Goal: Information Seeking & Learning: Learn about a topic

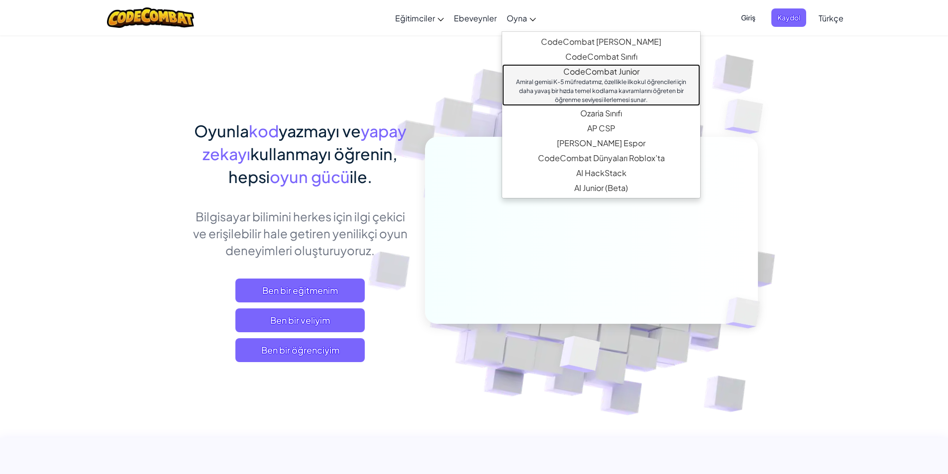
click at [601, 85] on div "Amiral gemisi K-5 müfredatımız, özellikle ilkokul öğrencileri için daha yavaş b…" at bounding box center [601, 91] width 178 height 27
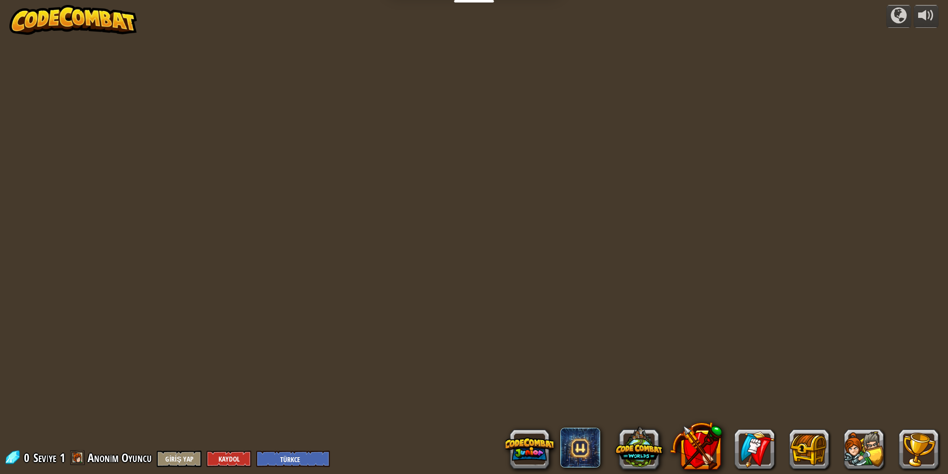
select select "tr"
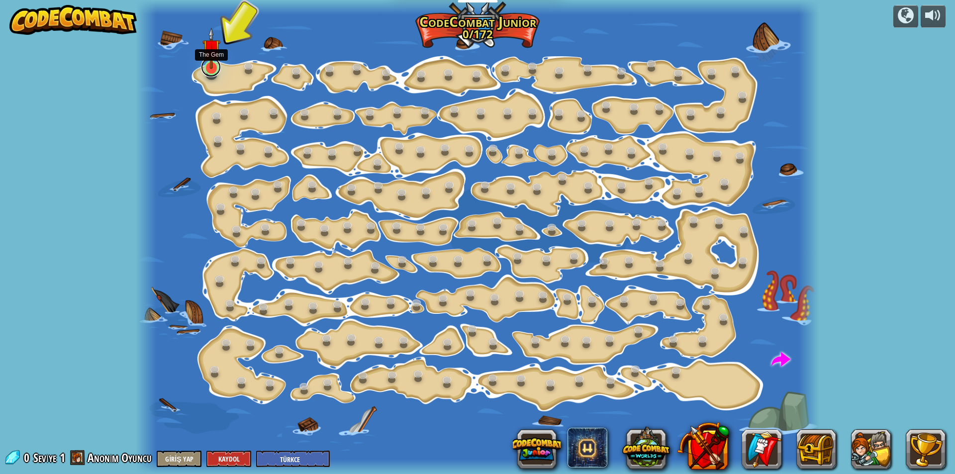
click at [212, 74] on link at bounding box center [211, 67] width 20 height 20
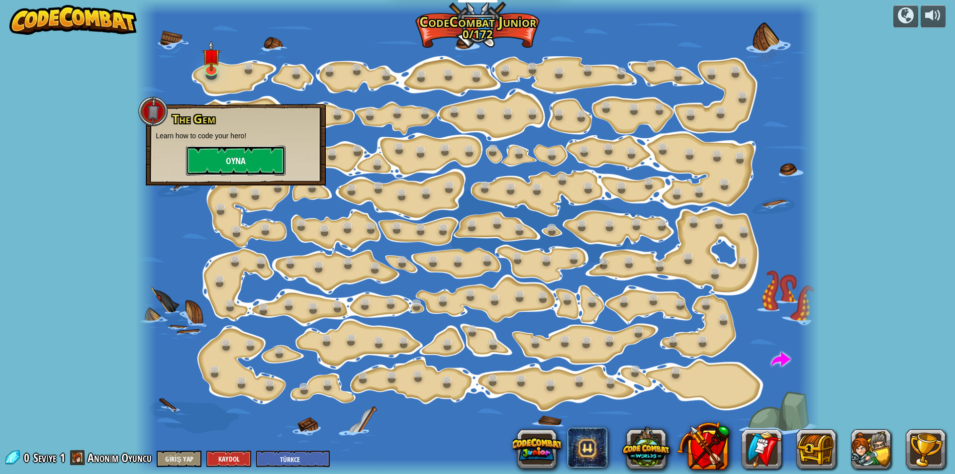
click at [240, 164] on button "Oyna" at bounding box center [236, 161] width 100 height 30
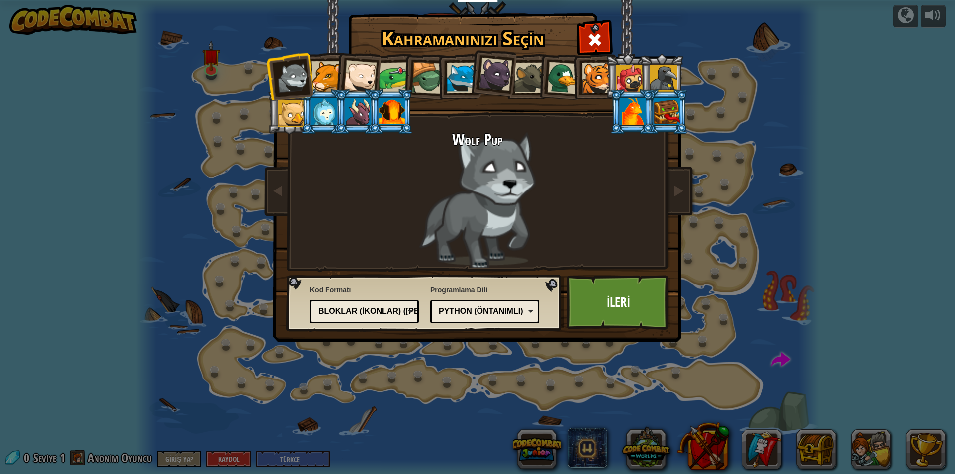
click at [454, 74] on div at bounding box center [462, 78] width 30 height 30
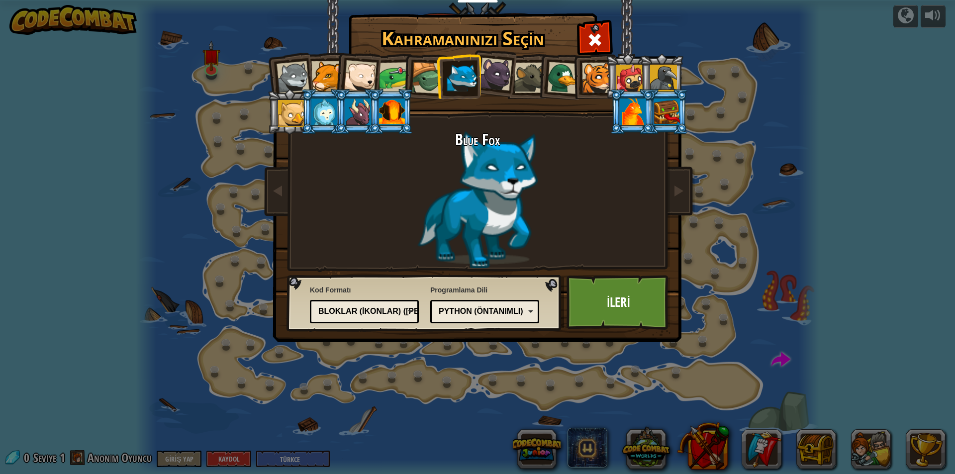
click at [366, 71] on div at bounding box center [360, 76] width 33 height 33
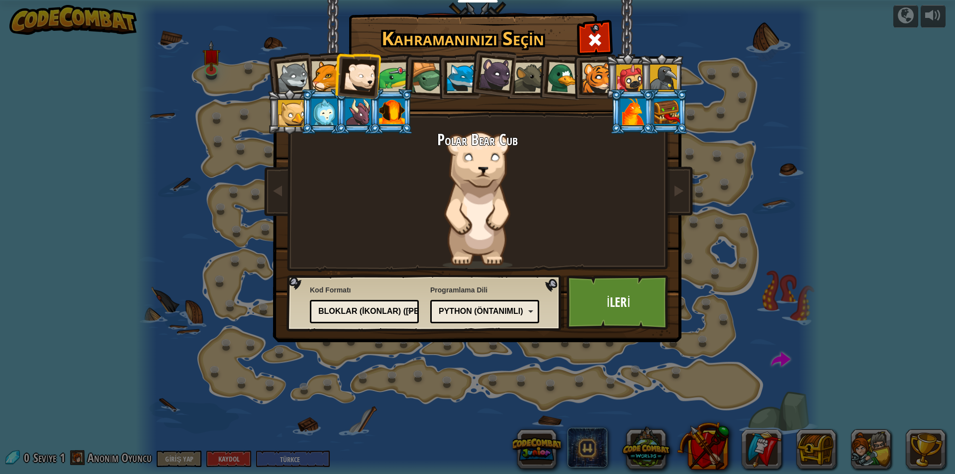
click at [321, 75] on div at bounding box center [326, 76] width 30 height 30
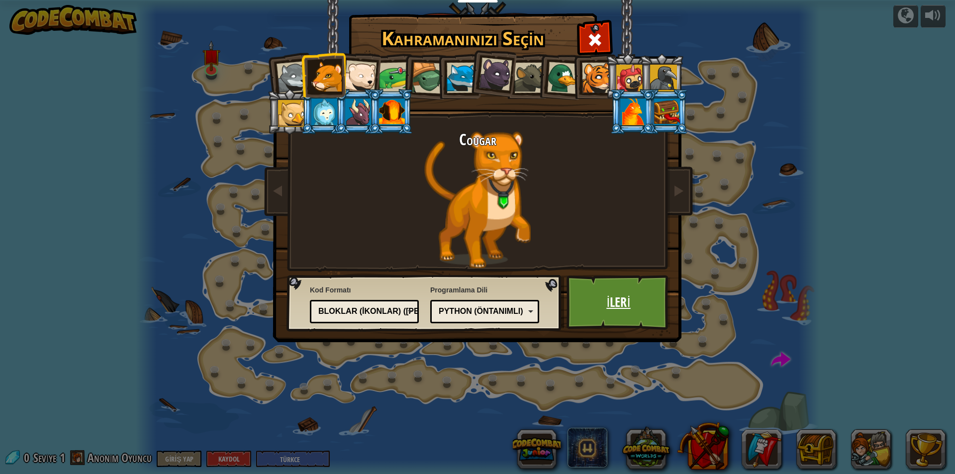
click at [609, 309] on link "İleri" at bounding box center [619, 302] width 104 height 55
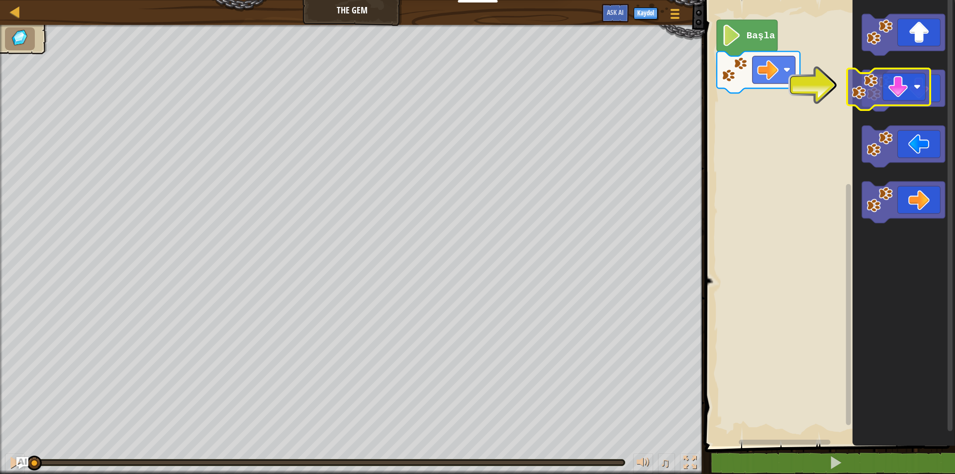
click at [871, 95] on image "Blockly Çalışma Alanı" at bounding box center [880, 88] width 26 height 26
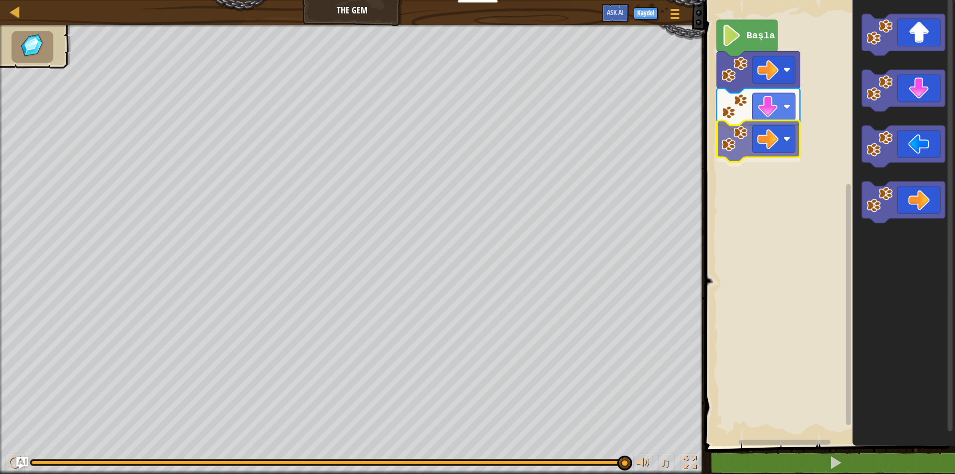
click at [728, 141] on div "Başla" at bounding box center [828, 220] width 253 height 451
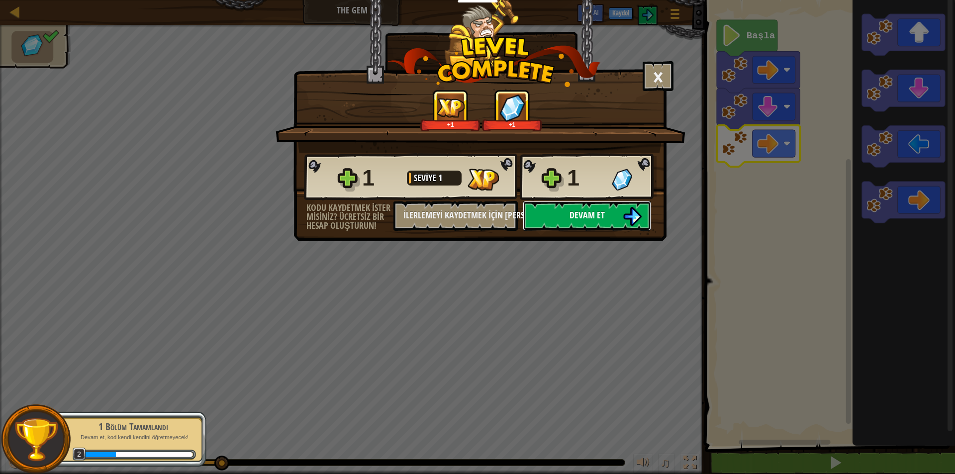
click at [583, 218] on span "Devam et" at bounding box center [587, 215] width 35 height 12
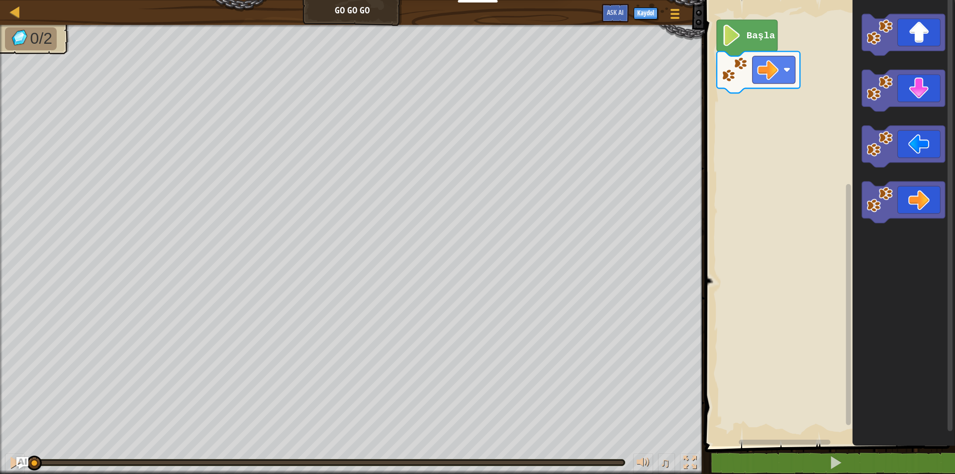
click at [856, 49] on icon "Blockly Çalışma Alanı" at bounding box center [903, 220] width 103 height 451
click at [869, 51] on g "Blockly Çalışma Alanı" at bounding box center [903, 118] width 83 height 209
click at [928, 37] on icon "Blockly Çalışma Alanı" at bounding box center [903, 35] width 83 height 42
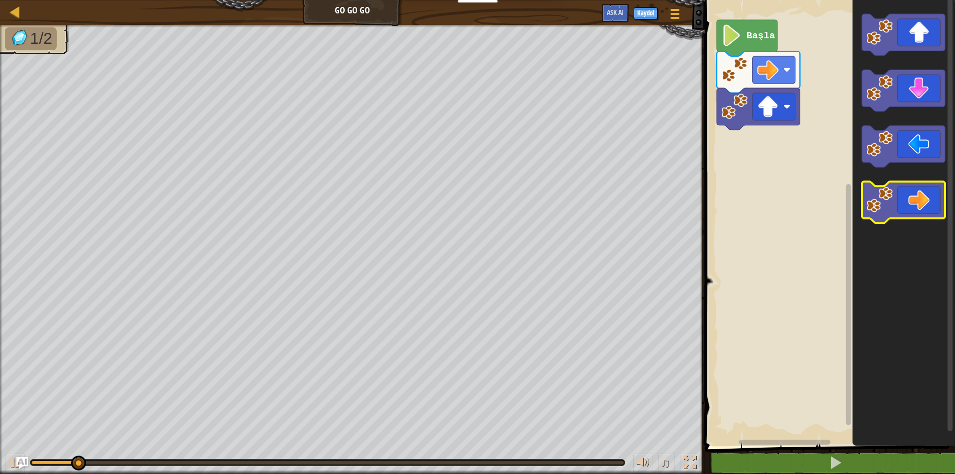
click at [915, 215] on icon "Blockly Çalışma Alanı" at bounding box center [903, 203] width 83 height 42
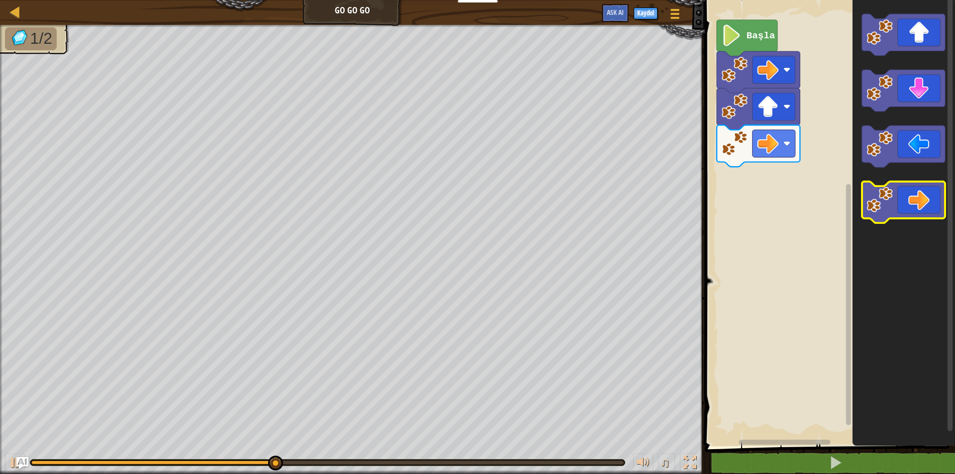
click at [895, 198] on icon "Blockly Çalışma Alanı" at bounding box center [903, 203] width 83 height 42
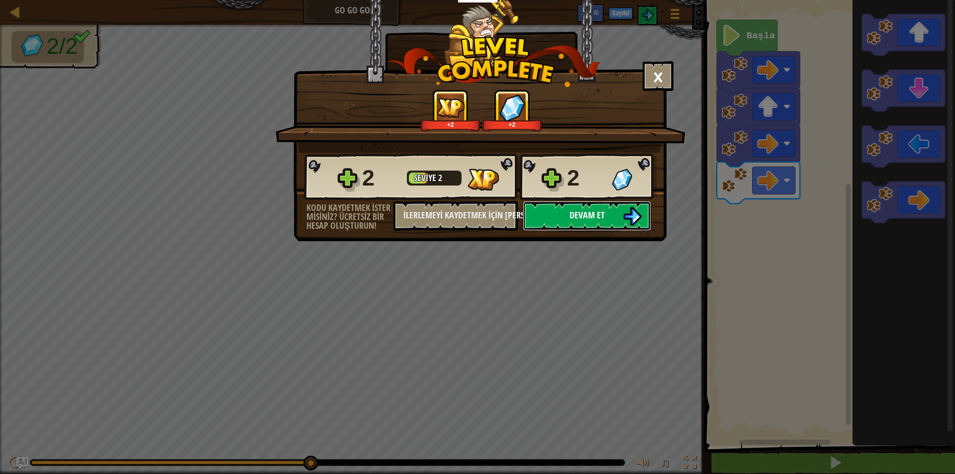
click at [594, 219] on span "Devam et" at bounding box center [587, 215] width 35 height 12
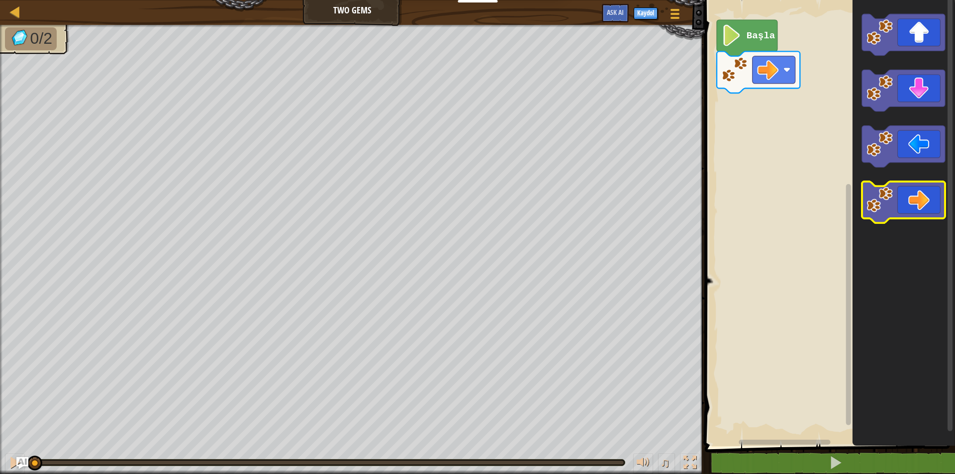
click at [902, 204] on icon "Blockly Çalışma Alanı" at bounding box center [903, 203] width 83 height 42
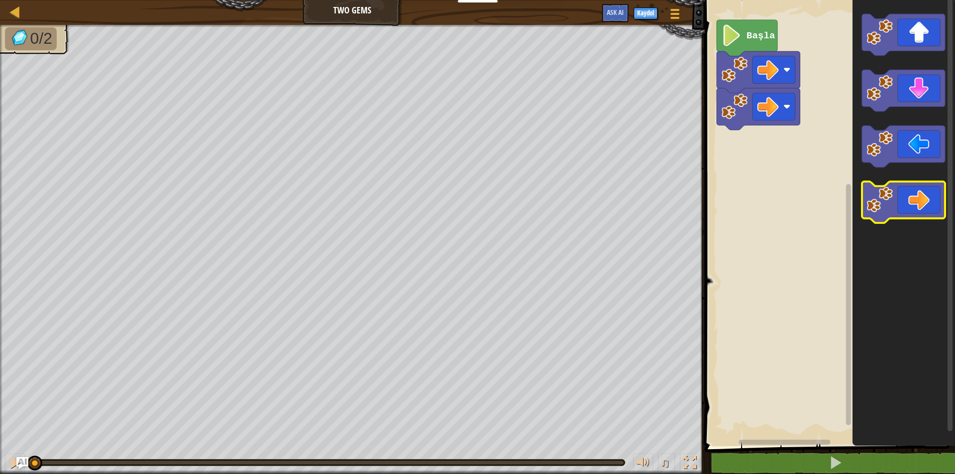
click at [902, 204] on icon "Blockly Çalışma Alanı" at bounding box center [903, 203] width 83 height 42
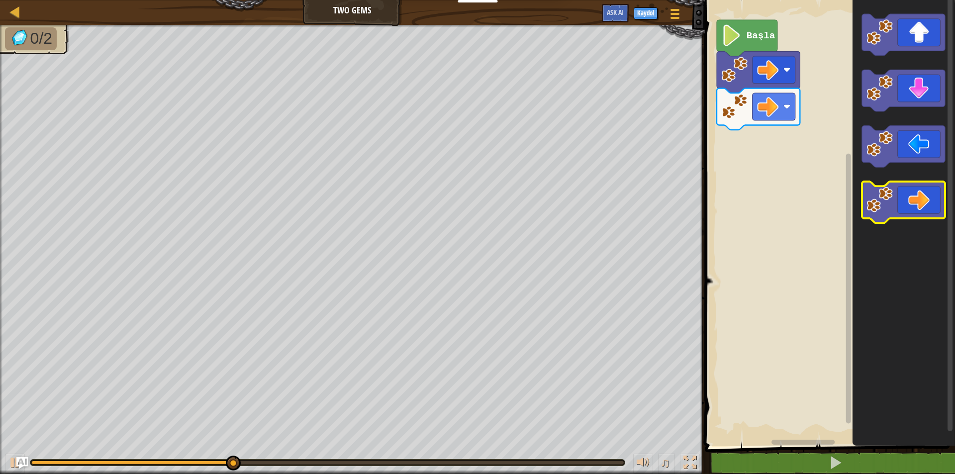
click at [885, 211] on image "Blockly Çalışma Alanı" at bounding box center [880, 200] width 26 height 26
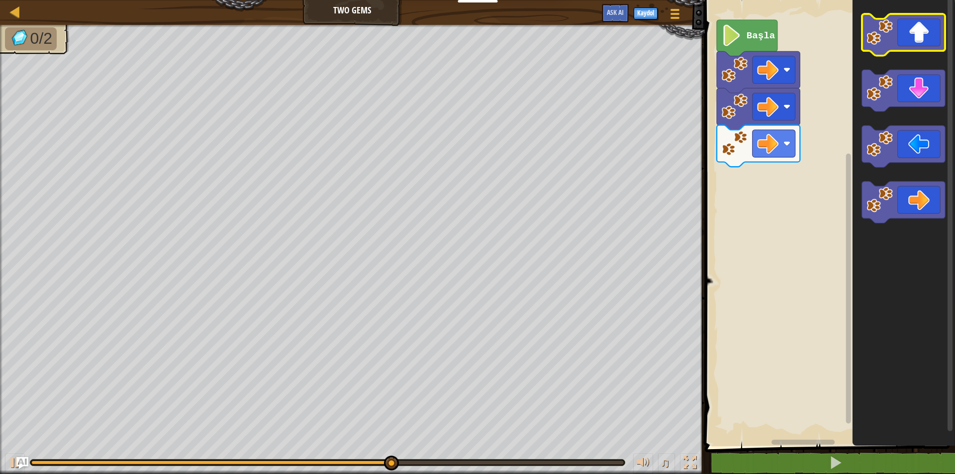
click at [890, 41] on image "Blockly Çalışma Alanı" at bounding box center [880, 32] width 26 height 26
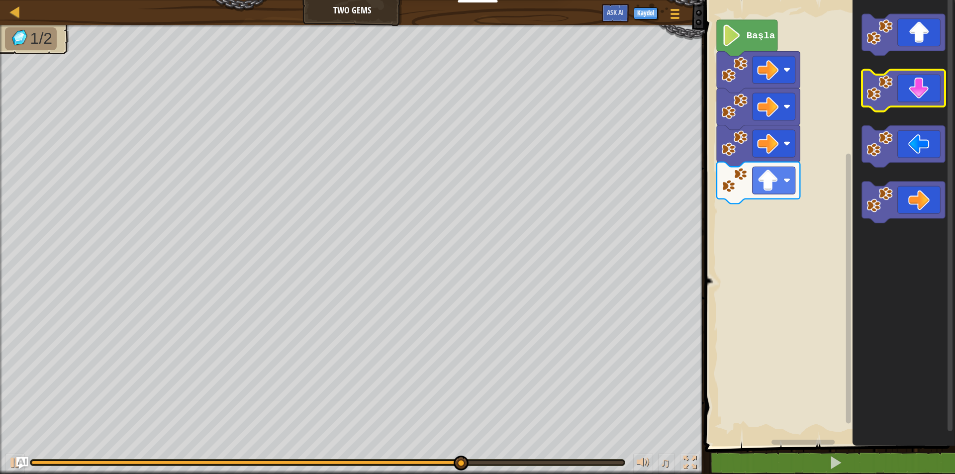
click at [918, 101] on icon "Blockly Çalışma Alanı" at bounding box center [903, 91] width 83 height 42
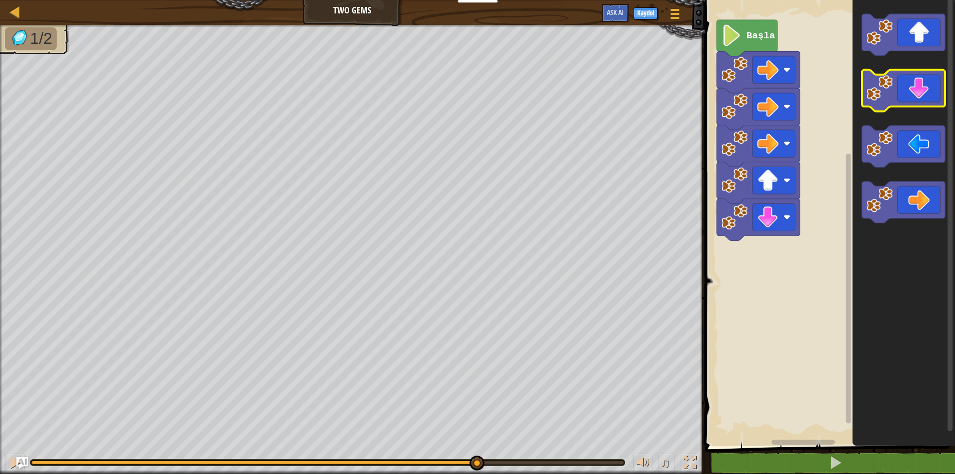
click at [918, 101] on icon "Blockly Çalışma Alanı" at bounding box center [903, 91] width 83 height 42
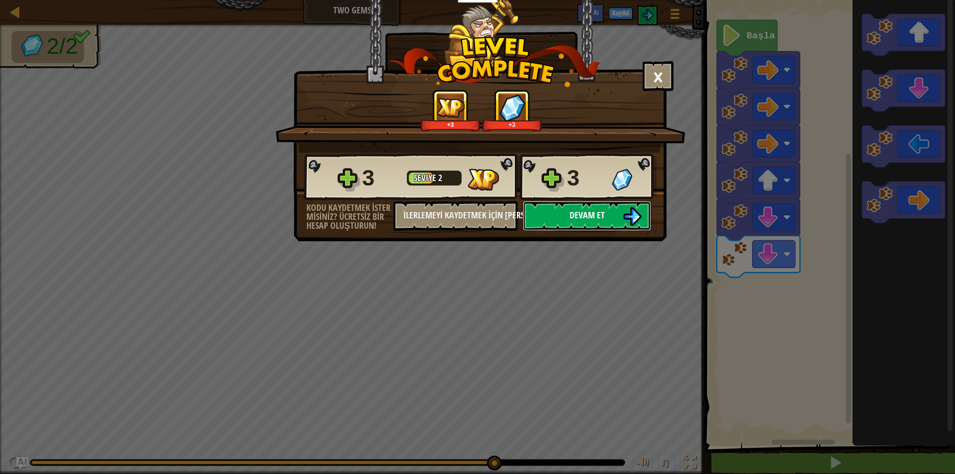
click at [630, 212] on img at bounding box center [632, 216] width 19 height 19
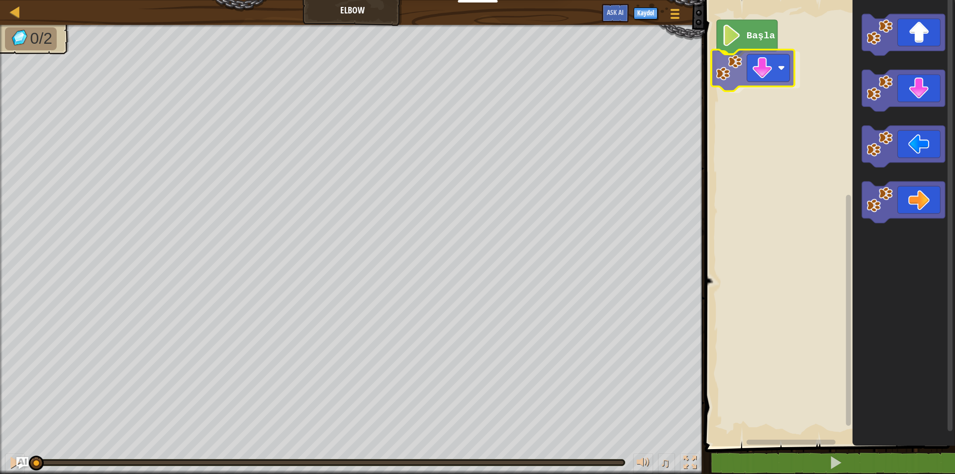
click at [738, 71] on div "Başla" at bounding box center [828, 220] width 253 height 451
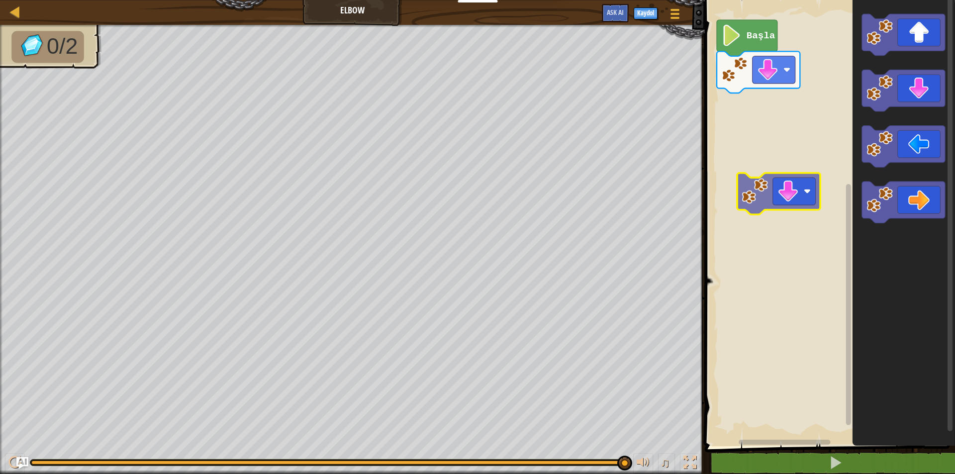
click at [902, 45] on g "Blockly Çalışma Alanı" at bounding box center [903, 118] width 83 height 209
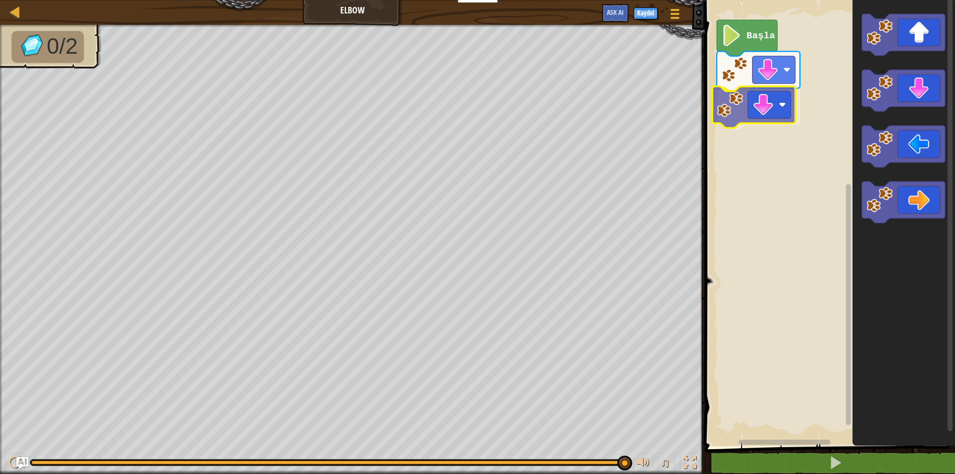
click at [729, 98] on div "Başla" at bounding box center [828, 220] width 253 height 451
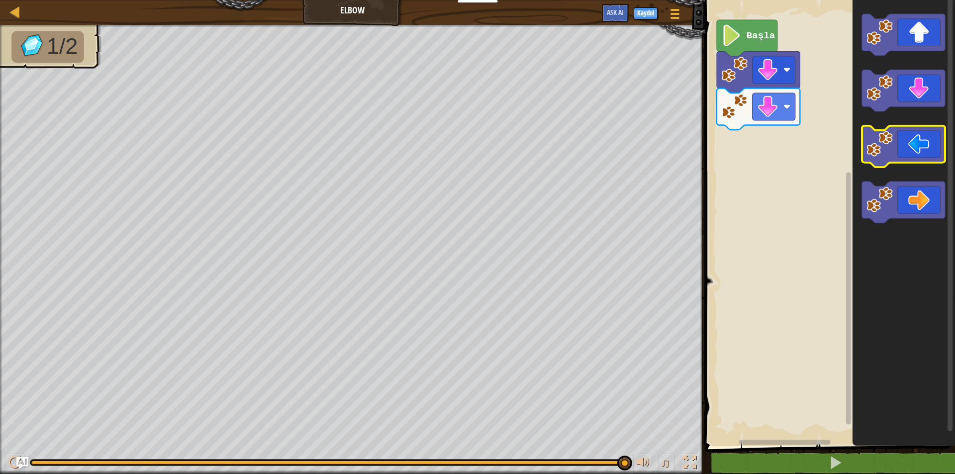
click at [901, 164] on rect "Blockly Çalışma Alanı" at bounding box center [903, 147] width 83 height 42
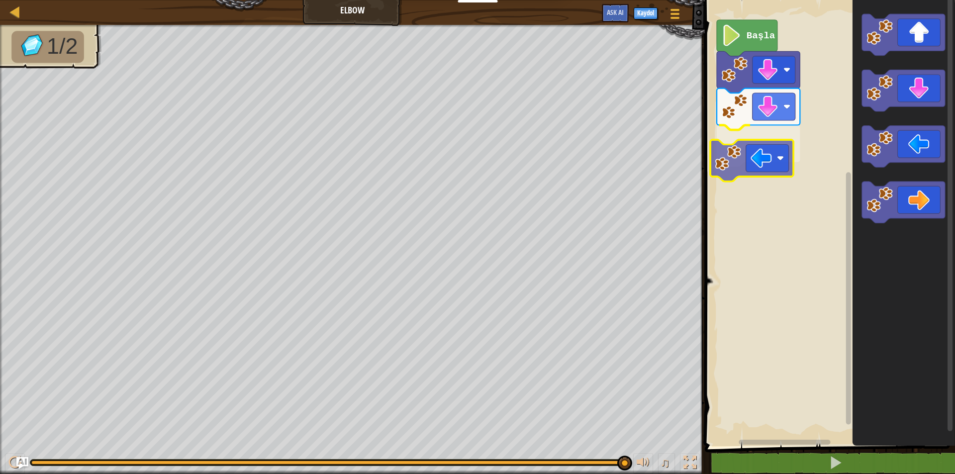
click at [743, 176] on div "Başla" at bounding box center [828, 220] width 253 height 451
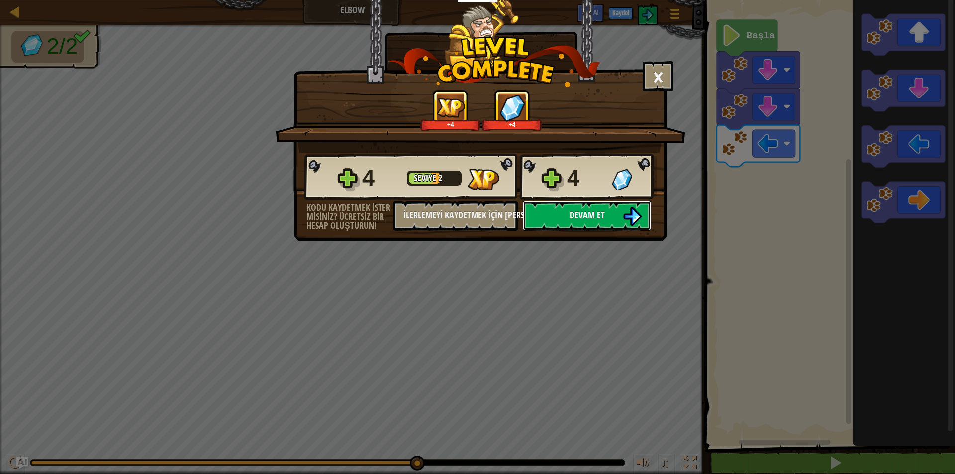
click at [639, 213] on img at bounding box center [632, 216] width 19 height 19
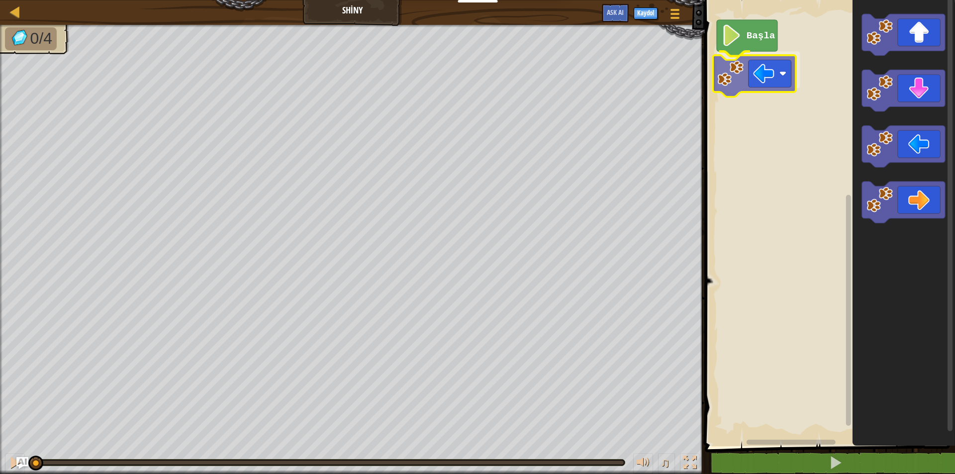
click at [734, 78] on div "Başla" at bounding box center [828, 220] width 253 height 451
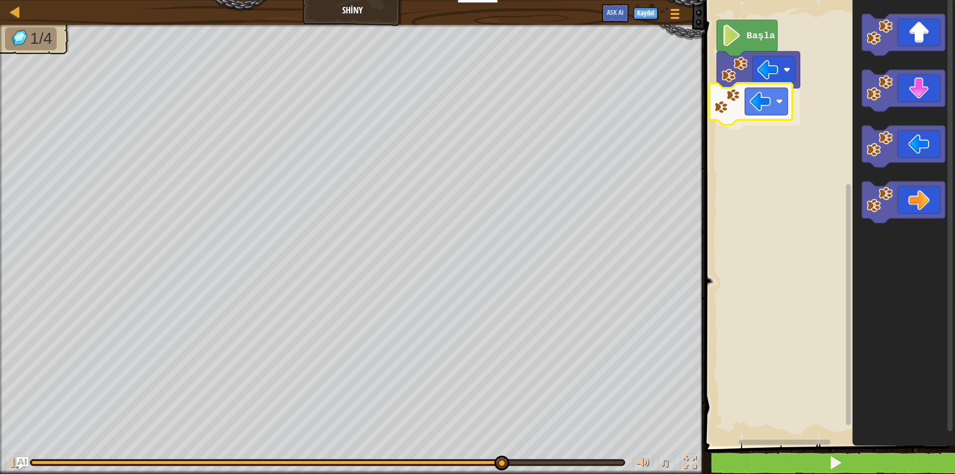
click at [774, 105] on div "Başla" at bounding box center [828, 220] width 253 height 451
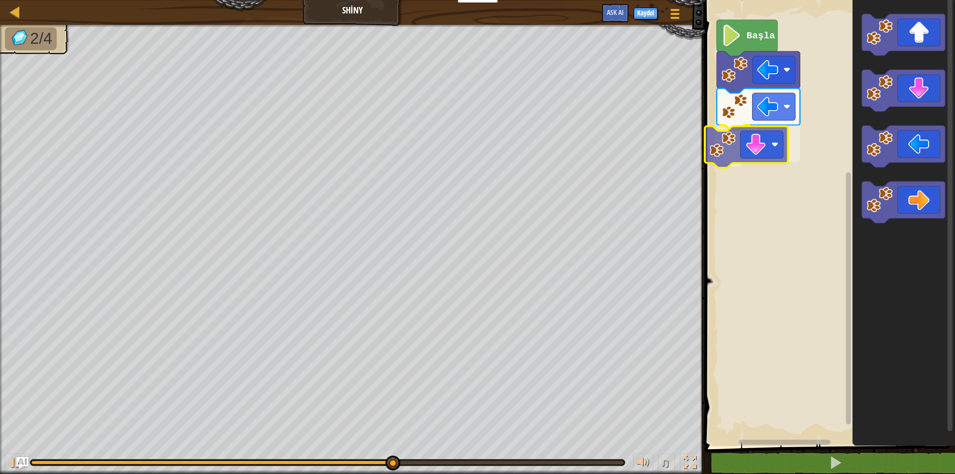
click at [751, 160] on div "Başla" at bounding box center [828, 220] width 253 height 451
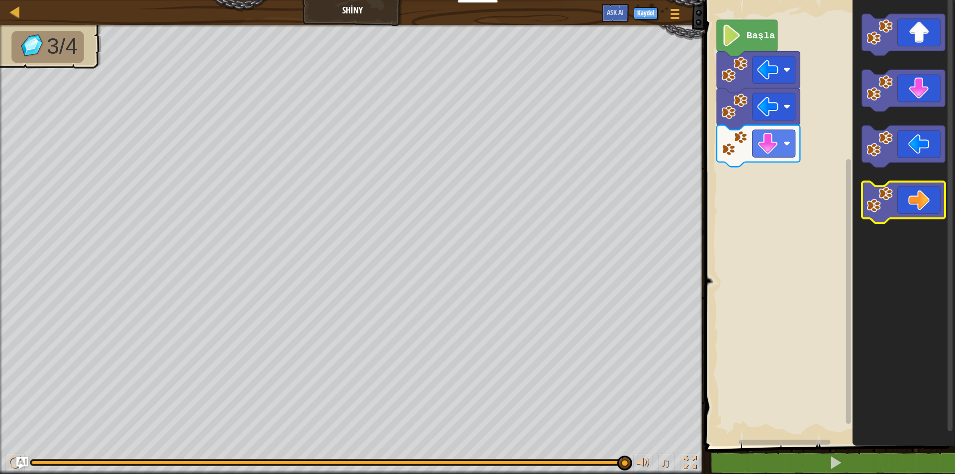
click at [896, 192] on icon "Blockly Çalışma Alanı" at bounding box center [903, 203] width 83 height 42
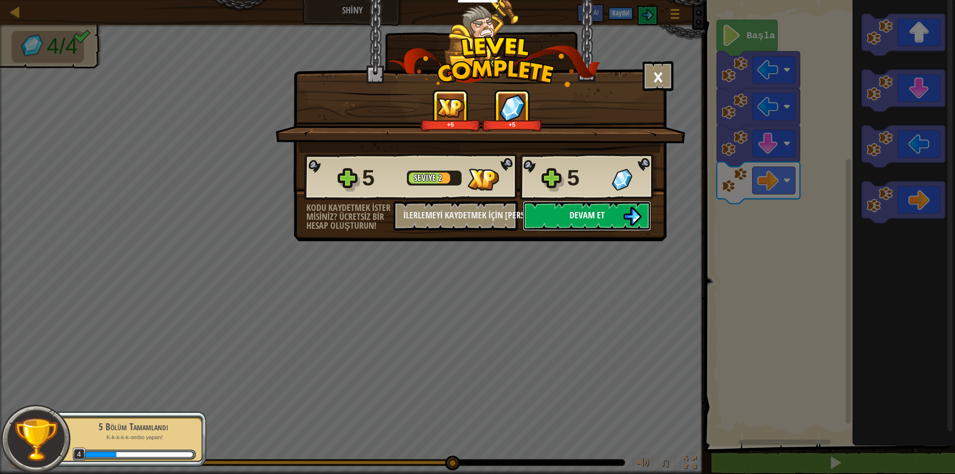
click at [614, 211] on button "Devam et" at bounding box center [587, 216] width 128 height 30
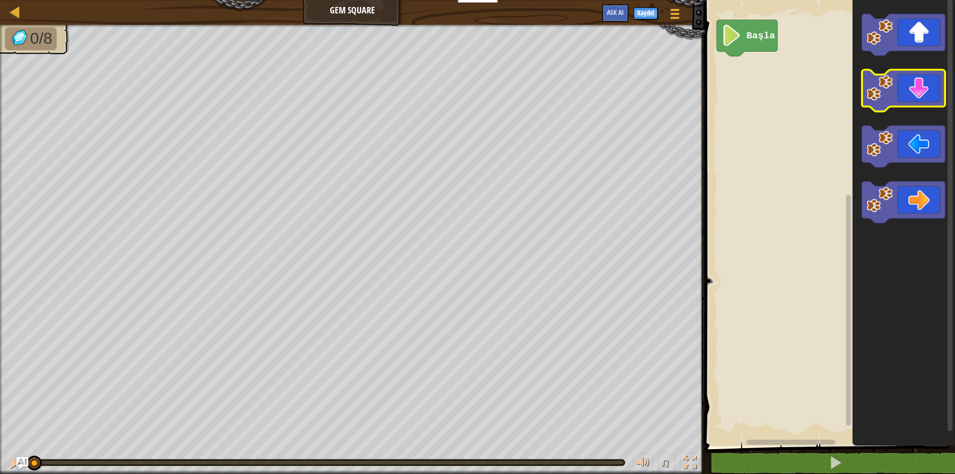
click at [920, 88] on icon "Blockly Çalışma Alanı" at bounding box center [903, 91] width 83 height 42
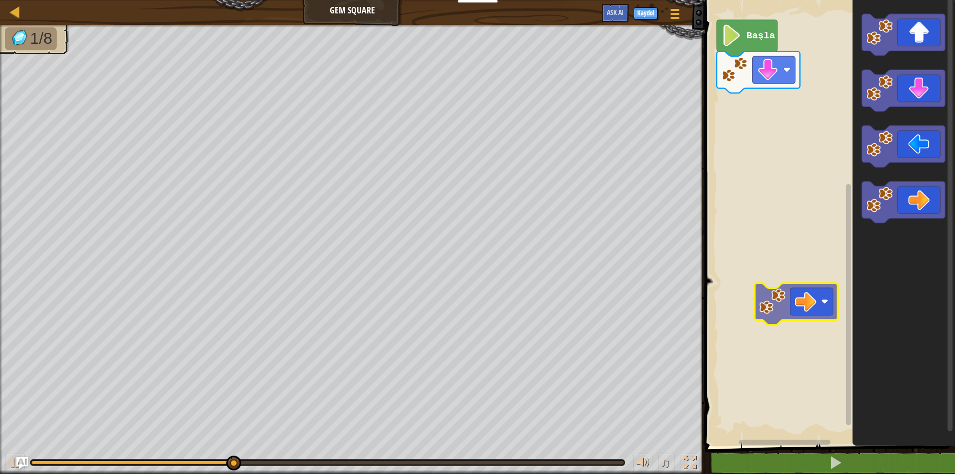
click at [746, 329] on div "Başla" at bounding box center [828, 220] width 253 height 451
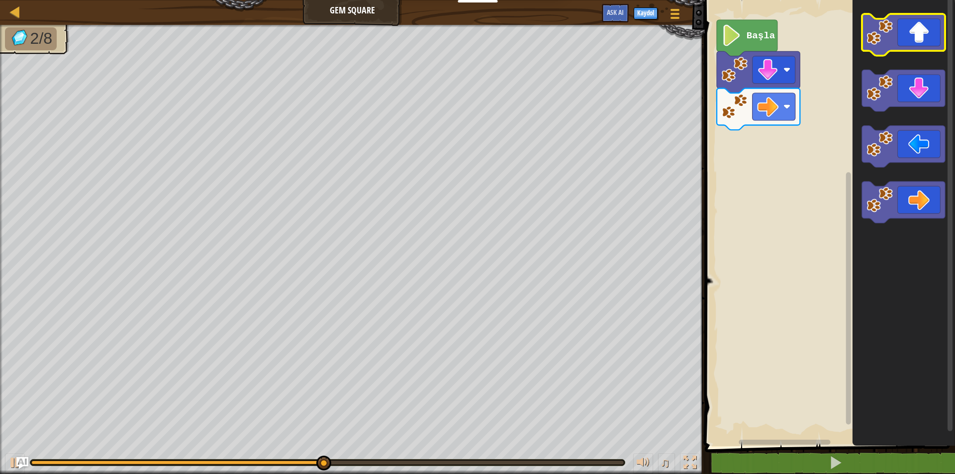
click at [934, 45] on icon "Blockly Çalışma Alanı" at bounding box center [903, 35] width 83 height 42
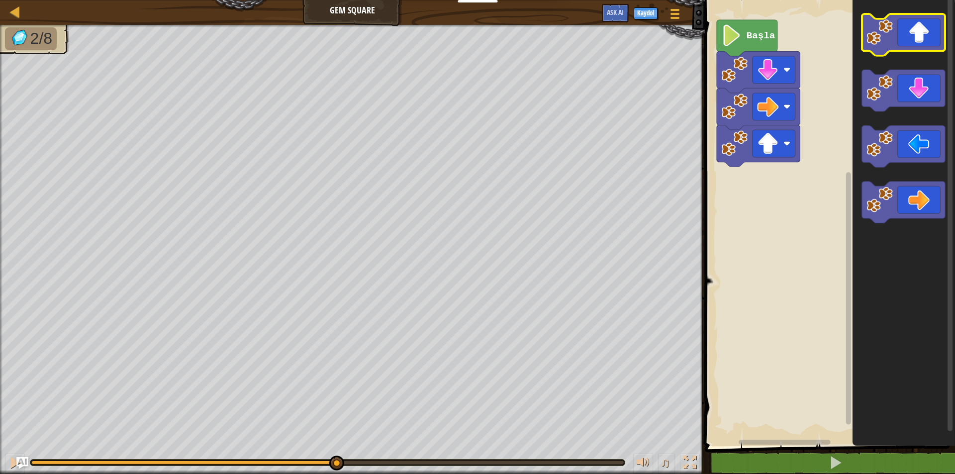
click at [938, 43] on icon "Blockly Çalışma Alanı" at bounding box center [903, 35] width 83 height 42
click at [941, 41] on icon "Blockly Çalışma Alanı" at bounding box center [903, 35] width 83 height 42
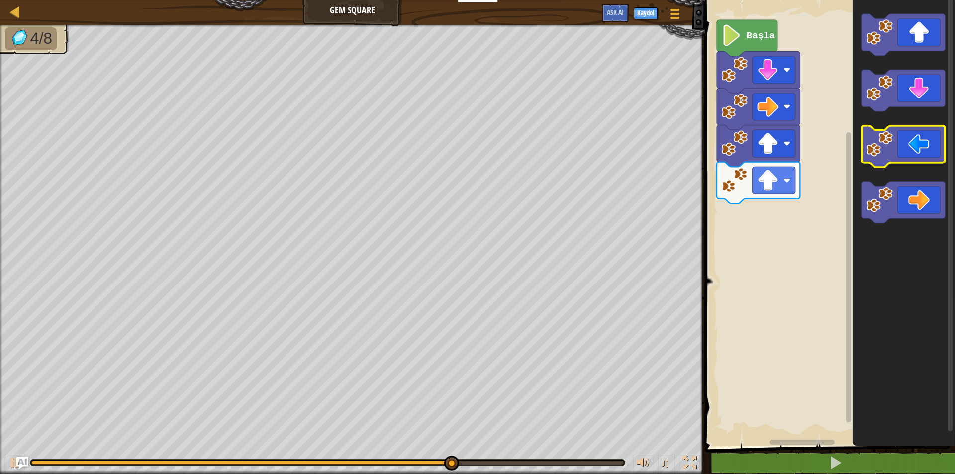
click at [939, 135] on icon "Blockly Çalışma Alanı" at bounding box center [903, 147] width 83 height 42
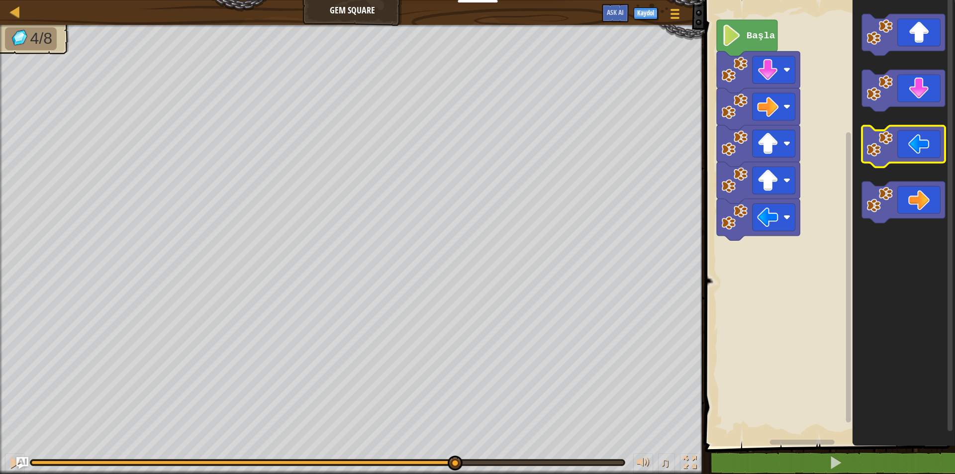
click at [939, 135] on icon "Blockly Çalışma Alanı" at bounding box center [903, 147] width 83 height 42
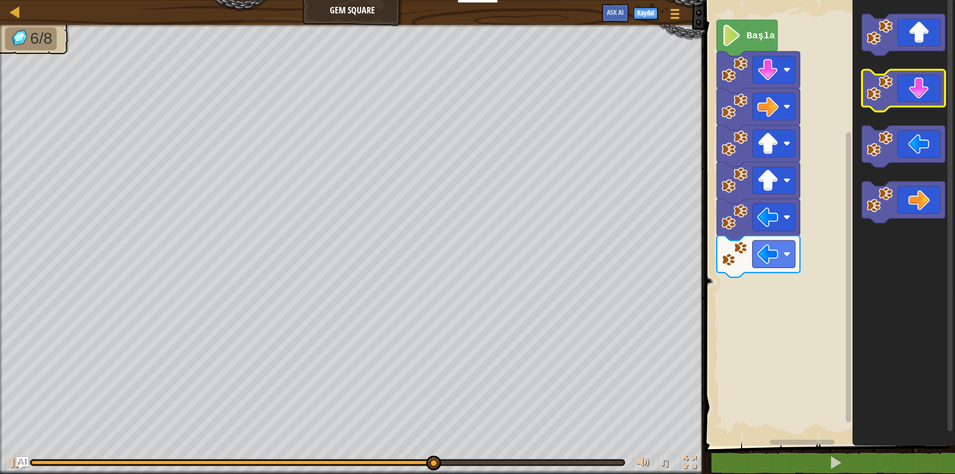
click at [903, 101] on icon "Blockly Çalışma Alanı" at bounding box center [903, 91] width 83 height 42
click at [938, 126] on icon "Blockly Çalışma Alanı" at bounding box center [903, 147] width 83 height 42
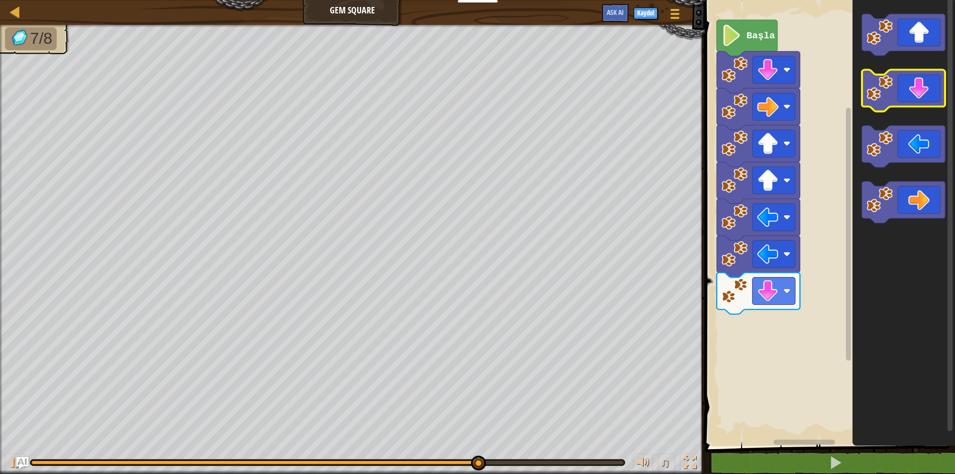
click at [901, 108] on rect "Blockly Çalışma Alanı" at bounding box center [903, 91] width 83 height 42
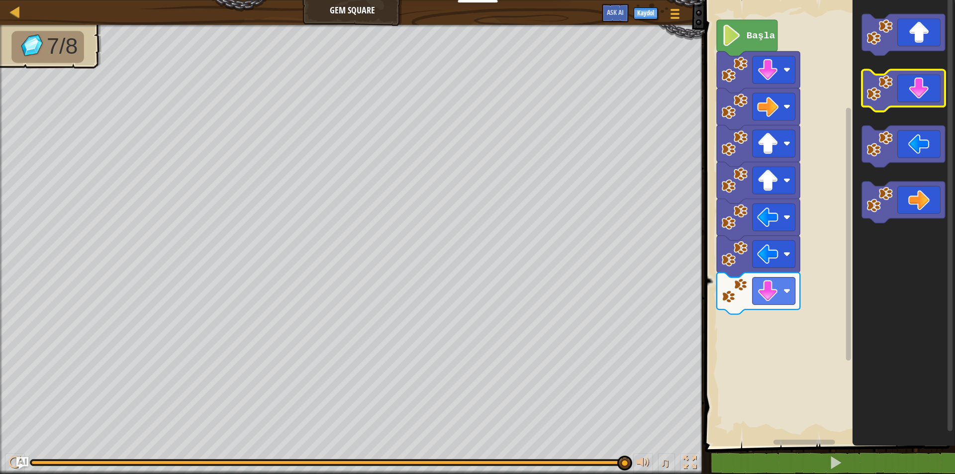
click at [895, 92] on icon "Blockly Çalışma Alanı" at bounding box center [903, 91] width 83 height 42
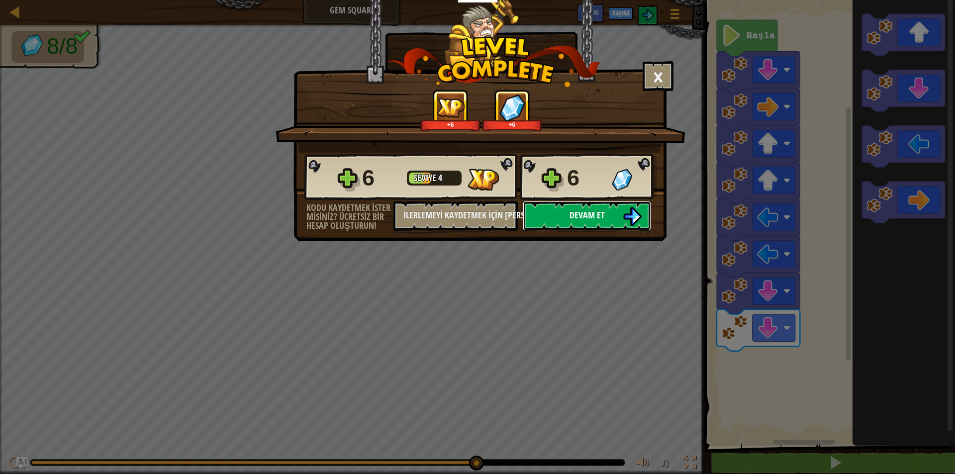
click at [627, 206] on button "Devam et" at bounding box center [587, 216] width 128 height 30
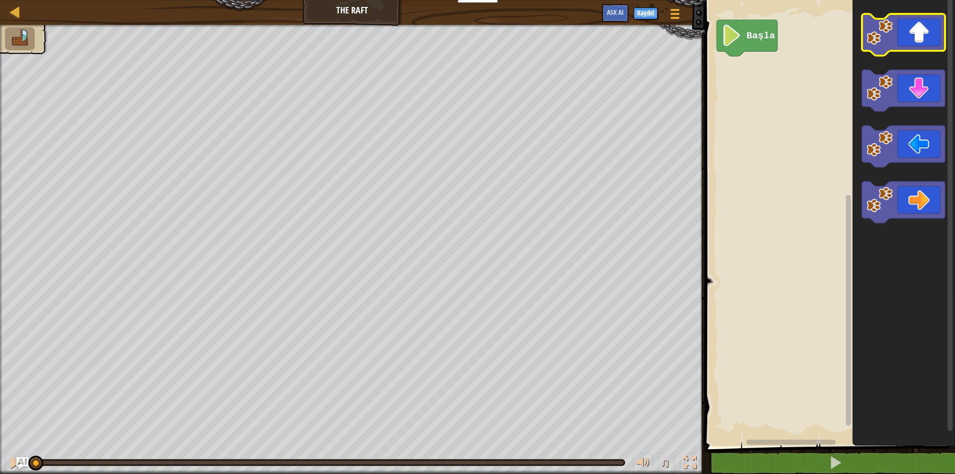
click at [884, 39] on image "Blockly Çalışma Alanı" at bounding box center [880, 32] width 26 height 26
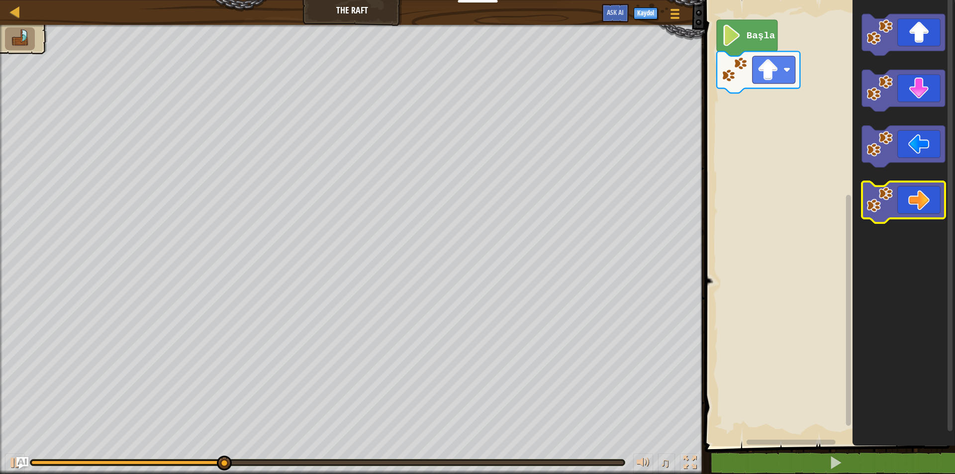
click at [945, 197] on icon "Blockly Çalışma Alanı" at bounding box center [903, 203] width 83 height 42
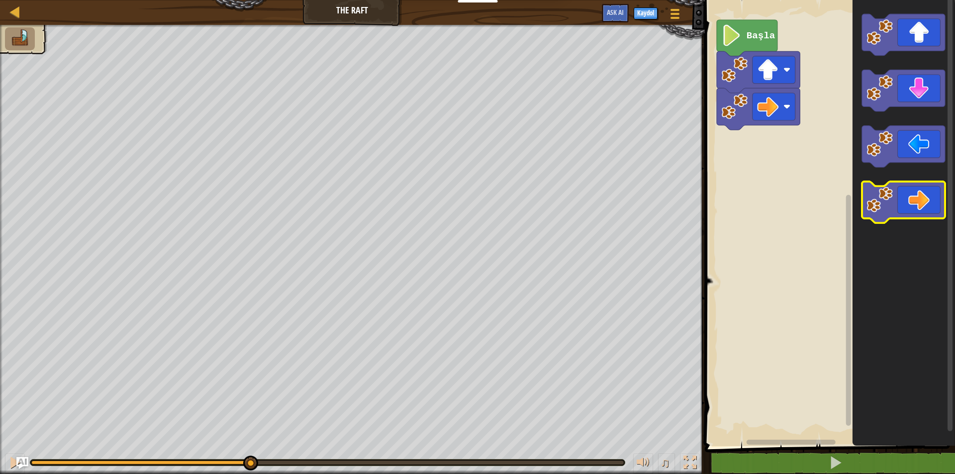
click at [924, 207] on icon "Blockly Çalışma Alanı" at bounding box center [903, 203] width 83 height 42
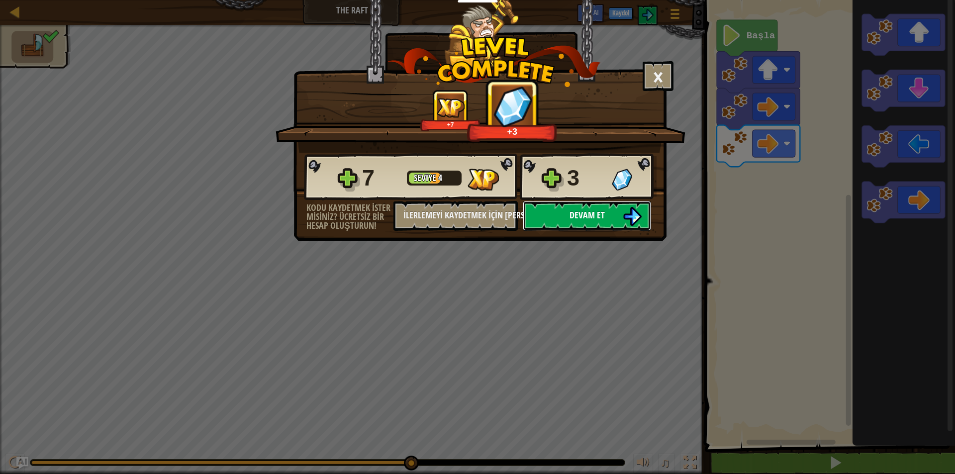
click at [555, 208] on button "Devam et" at bounding box center [587, 216] width 128 height 30
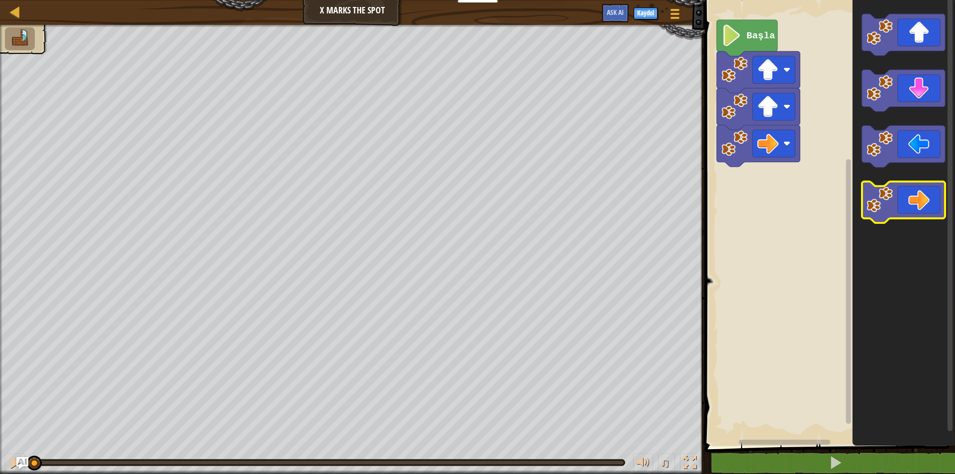
click at [928, 210] on icon "Blockly Çalışma Alanı" at bounding box center [903, 203] width 83 height 42
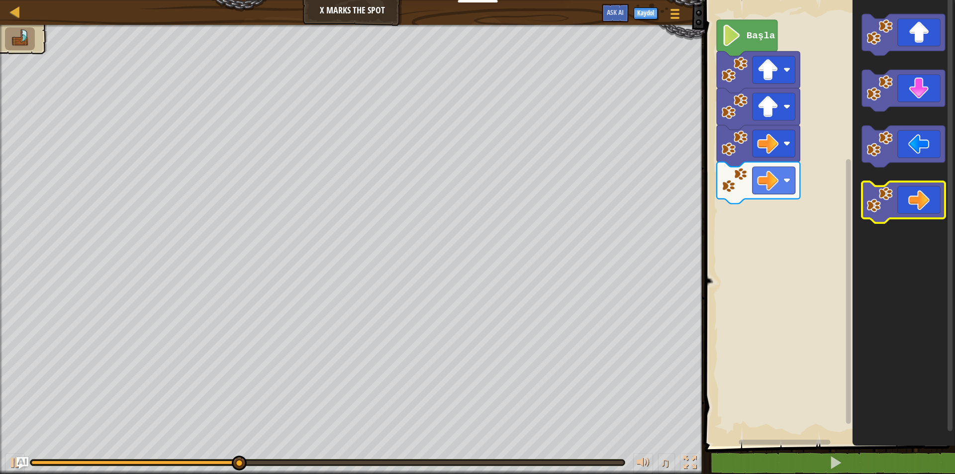
click at [932, 183] on icon "Blockly Çalışma Alanı" at bounding box center [903, 203] width 83 height 42
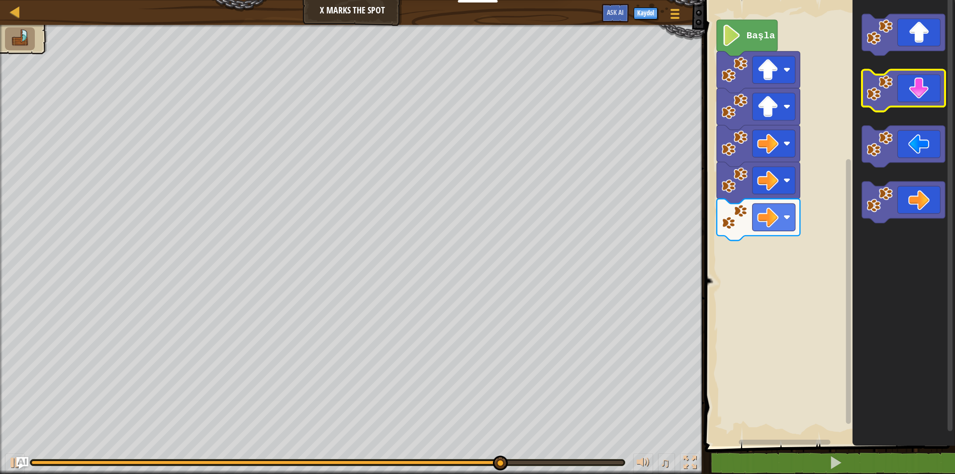
click at [904, 101] on icon "Blockly Çalışma Alanı" at bounding box center [903, 91] width 83 height 42
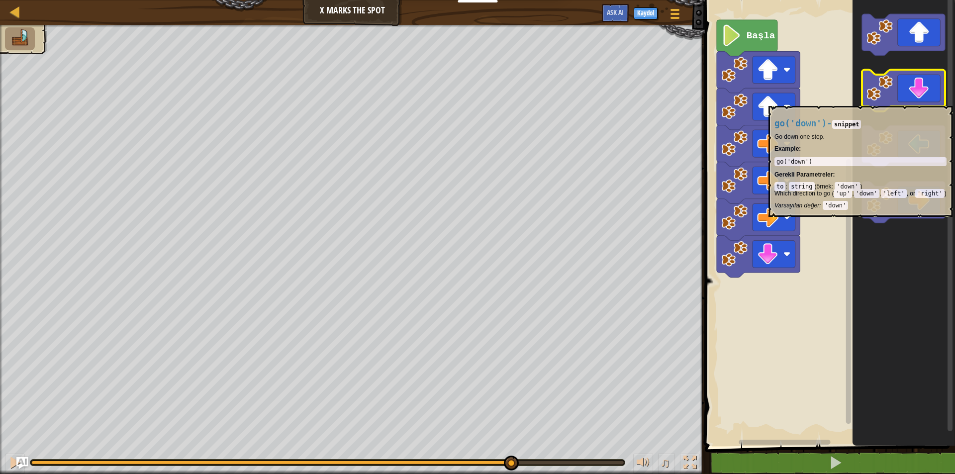
click at [904, 101] on icon "Blockly Çalışma Alanı" at bounding box center [903, 91] width 83 height 42
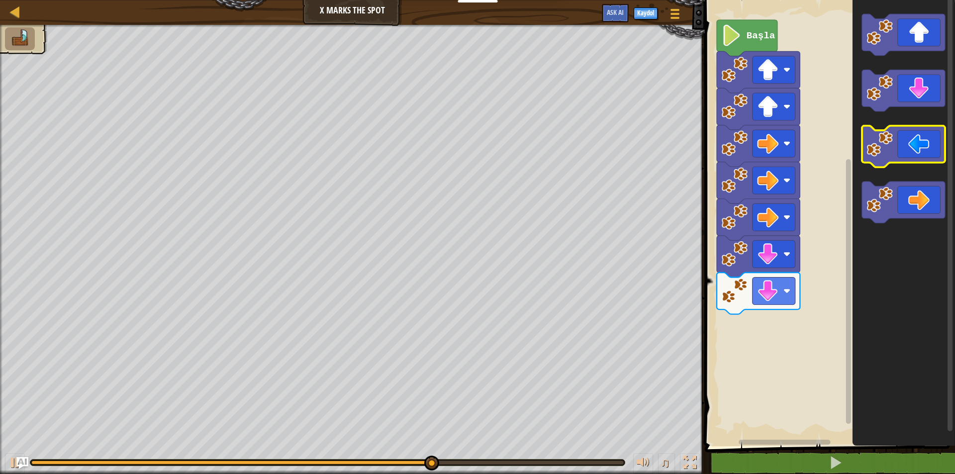
click at [888, 139] on image "Blockly Çalışma Alanı" at bounding box center [880, 144] width 26 height 26
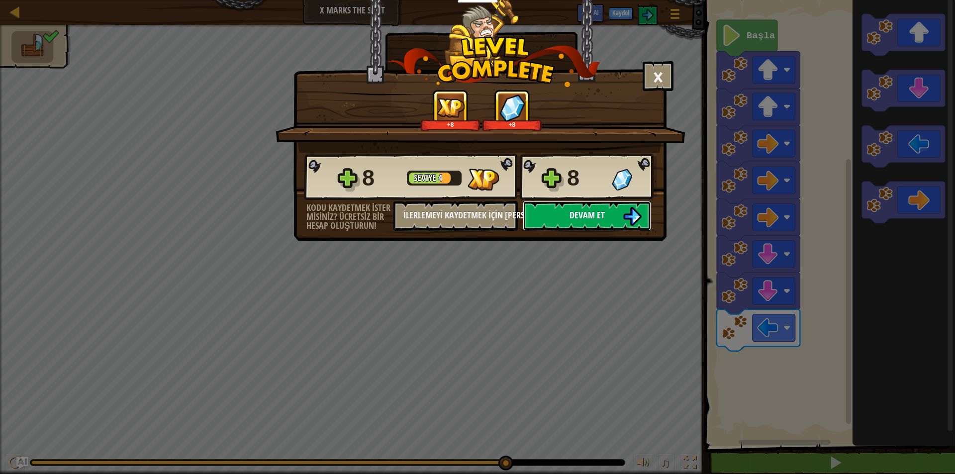
drag, startPoint x: 583, startPoint y: 211, endPoint x: 576, endPoint y: 211, distance: 7.0
click at [576, 211] on span "Devam et" at bounding box center [587, 215] width 35 height 12
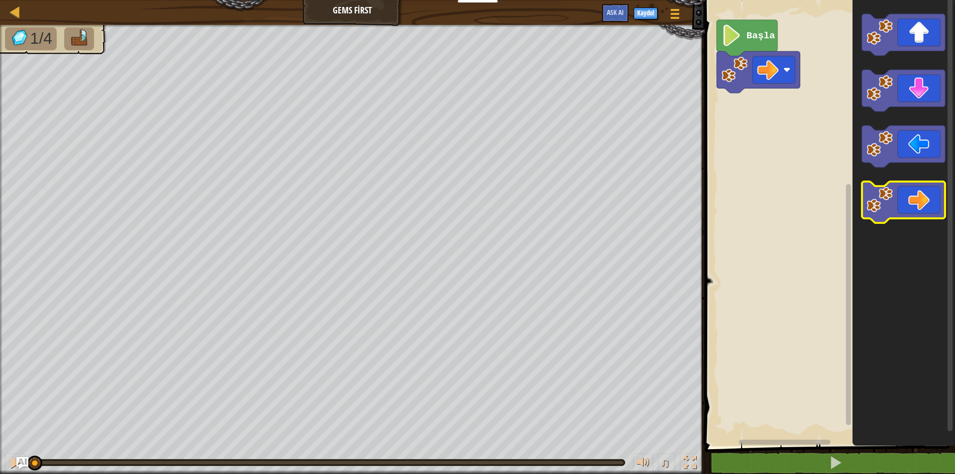
click at [916, 201] on icon "Blockly Çalışma Alanı" at bounding box center [903, 203] width 83 height 42
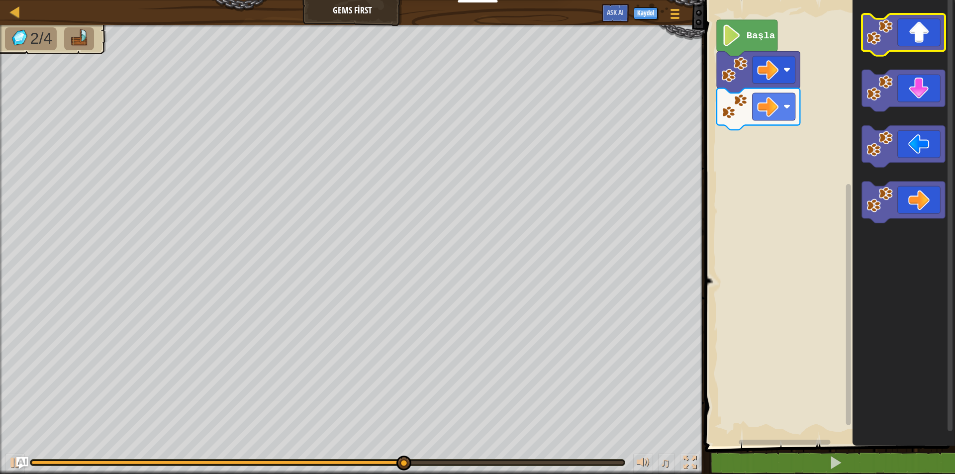
click at [924, 23] on icon "Blockly Çalışma Alanı" at bounding box center [903, 35] width 83 height 42
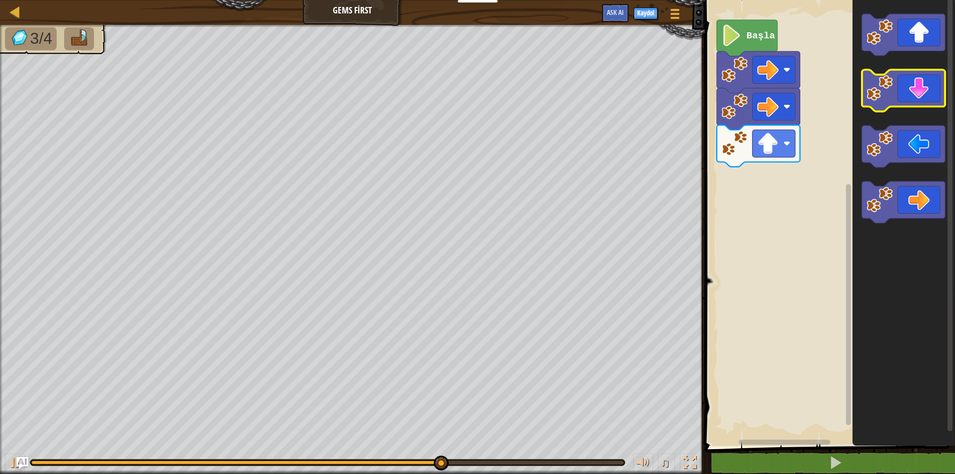
click at [908, 99] on icon "Blockly Çalışma Alanı" at bounding box center [903, 91] width 83 height 42
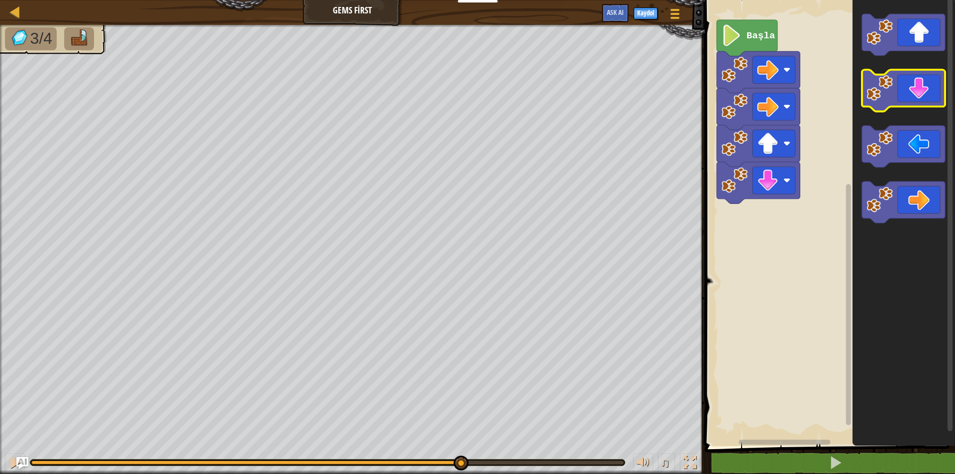
click at [908, 99] on icon "Blockly Çalışma Alanı" at bounding box center [903, 91] width 83 height 42
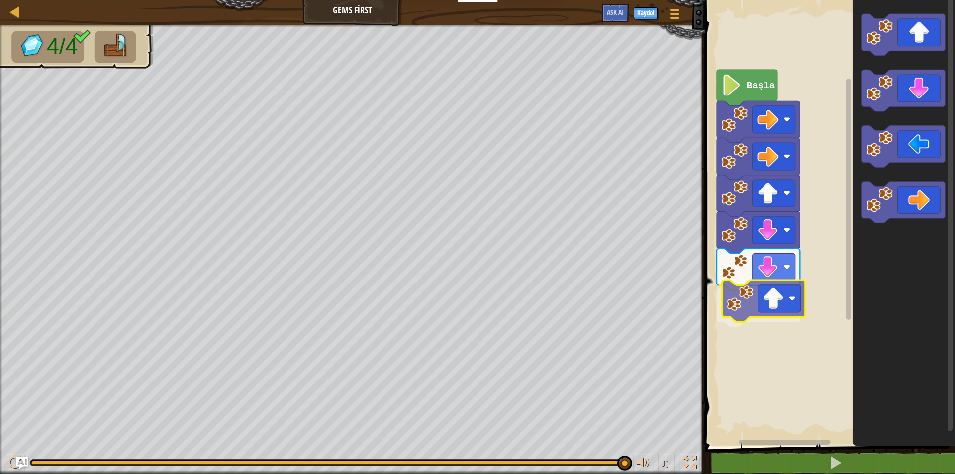
click at [748, 299] on div "Başla" at bounding box center [828, 220] width 253 height 451
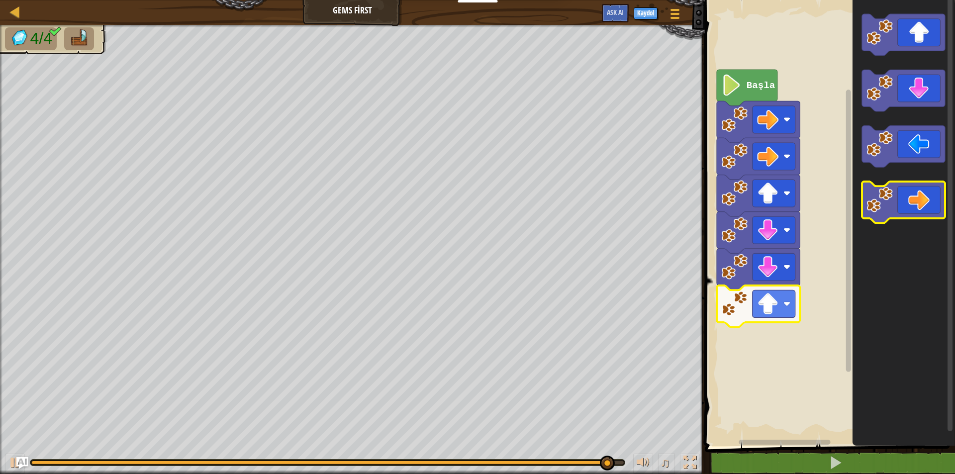
click at [902, 202] on icon "Blockly Çalışma Alanı" at bounding box center [903, 203] width 83 height 42
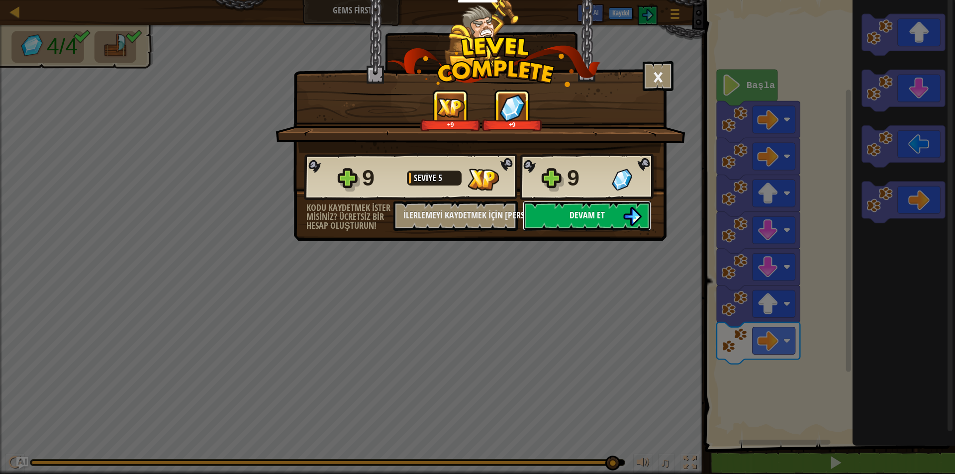
click at [582, 211] on span "Devam et" at bounding box center [587, 215] width 35 height 12
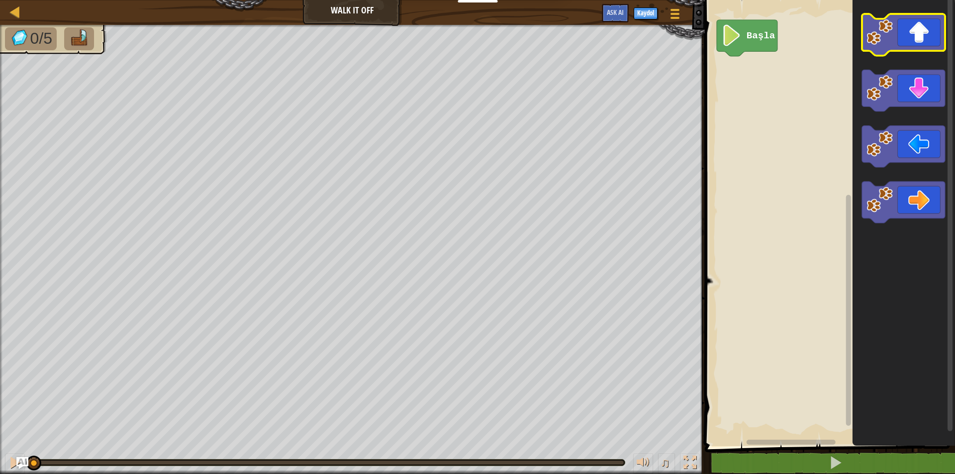
click at [880, 30] on image "Blockly Çalışma Alanı" at bounding box center [880, 32] width 26 height 26
click at [874, 30] on image "Blockly Çalışma Alanı" at bounding box center [880, 32] width 26 height 26
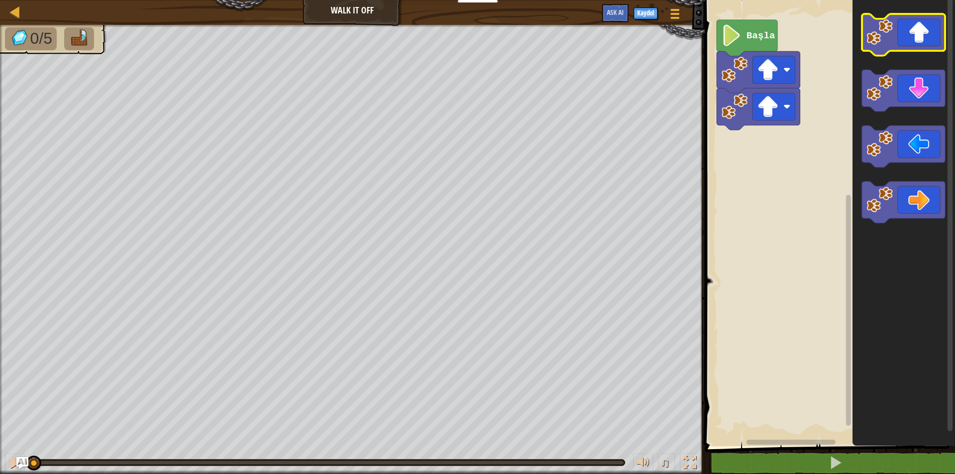
click at [873, 26] on image "Blockly Çalışma Alanı" at bounding box center [880, 32] width 26 height 26
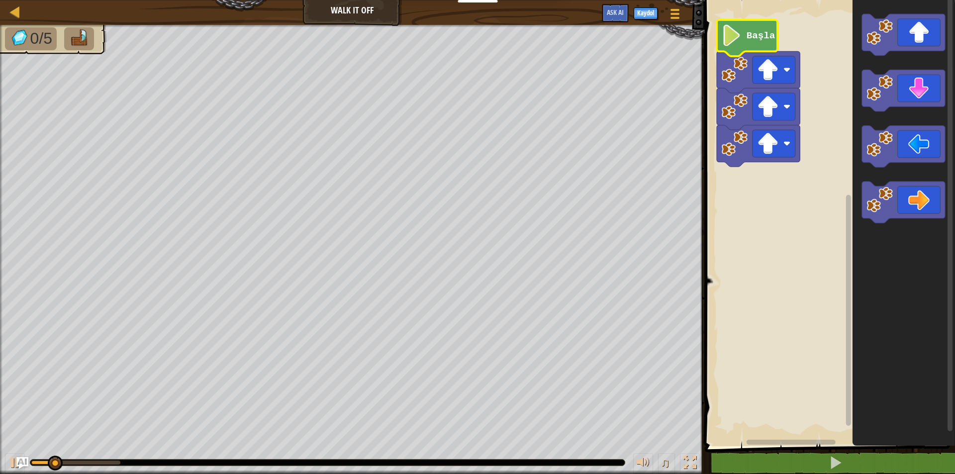
click at [735, 35] on image "Blockly Çalışma Alanı" at bounding box center [731, 35] width 20 height 21
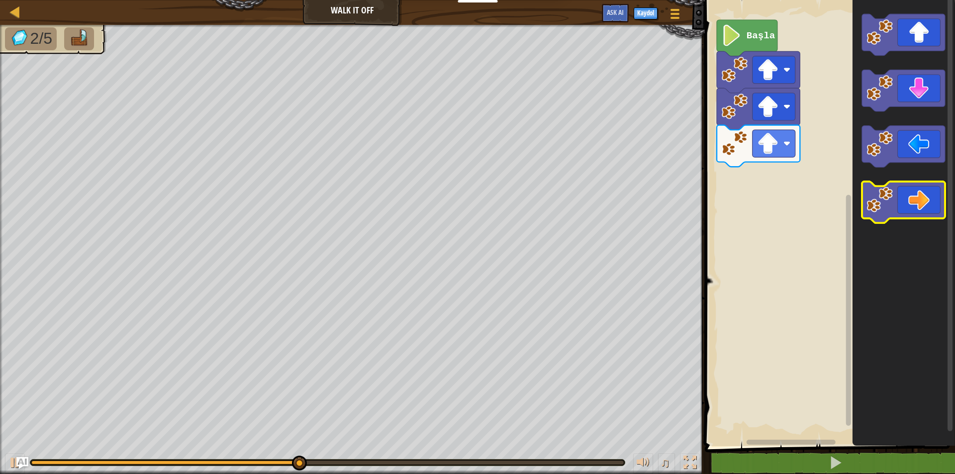
click at [904, 197] on icon "Blockly Çalışma Alanı" at bounding box center [903, 203] width 83 height 42
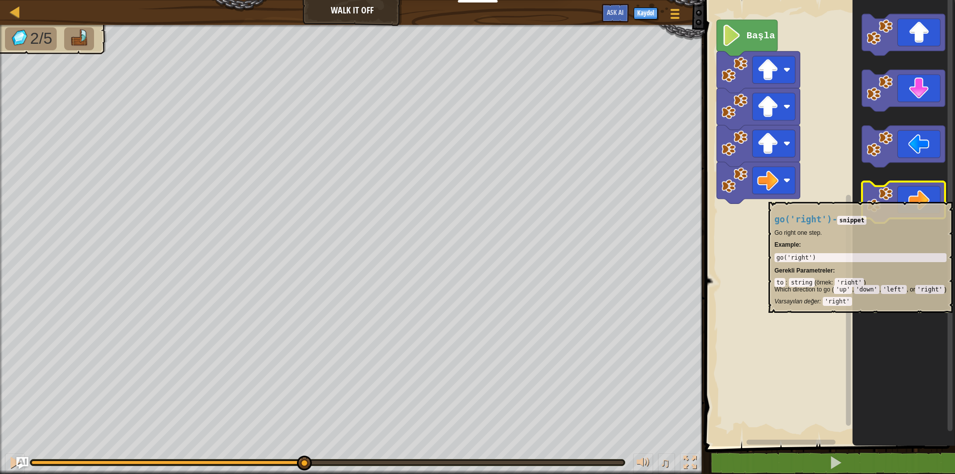
click at [904, 197] on icon "Blockly Çalışma Alanı" at bounding box center [903, 203] width 83 height 42
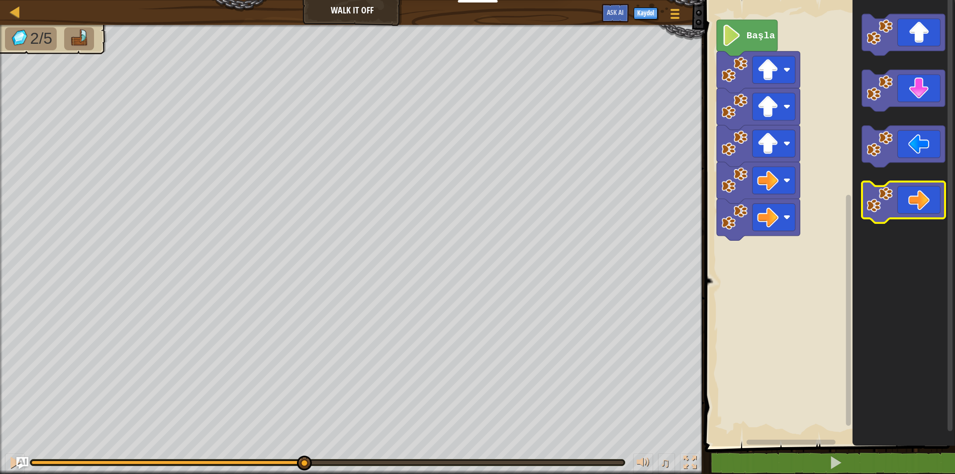
click at [904, 197] on icon "Blockly Çalışma Alanı" at bounding box center [903, 203] width 83 height 42
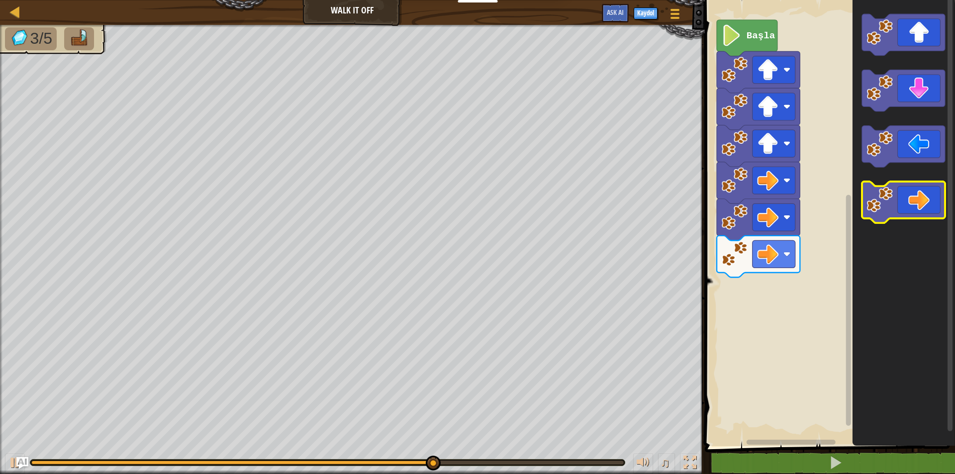
click at [893, 215] on icon "Blockly Çalışma Alanı" at bounding box center [903, 203] width 83 height 42
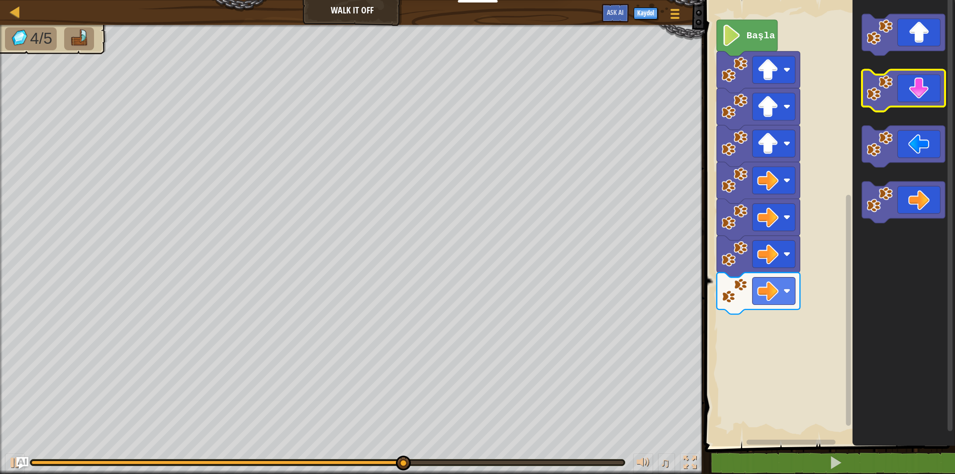
click at [800, 74] on div "Başla" at bounding box center [828, 220] width 253 height 451
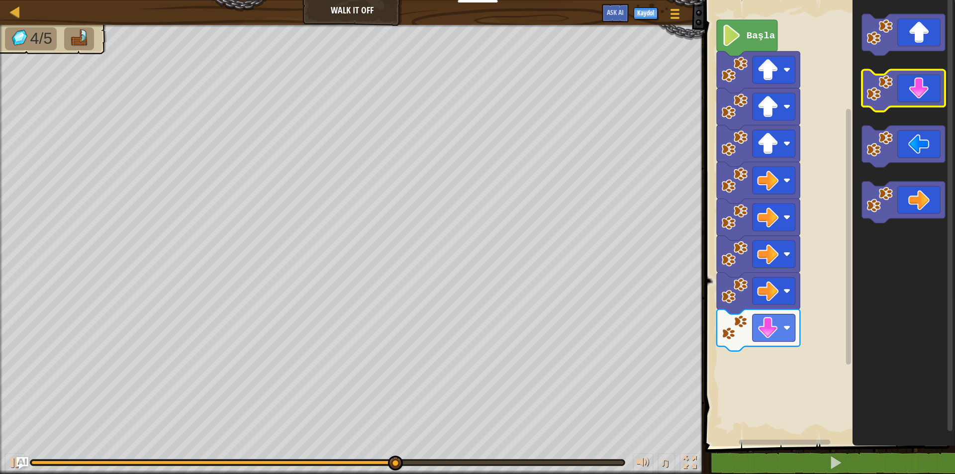
click at [929, 82] on icon "Blockly Çalışma Alanı" at bounding box center [903, 91] width 83 height 42
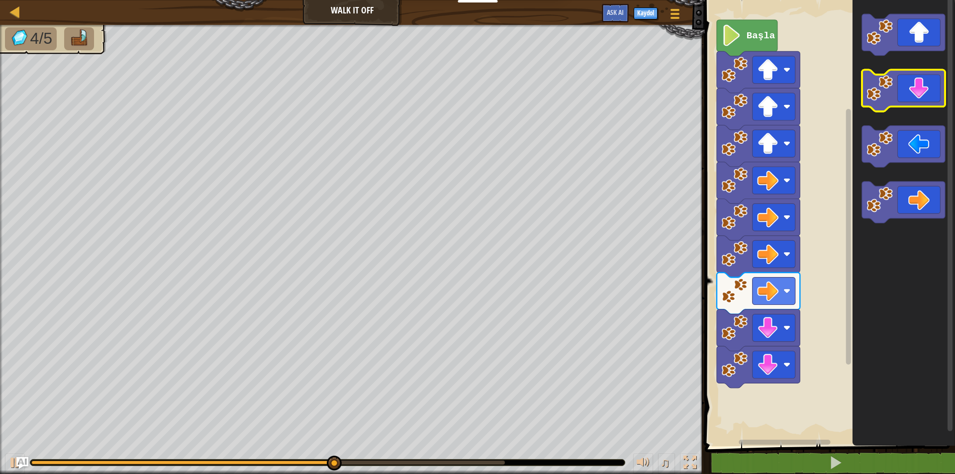
click at [930, 81] on icon "Blockly Çalışma Alanı" at bounding box center [903, 91] width 83 height 42
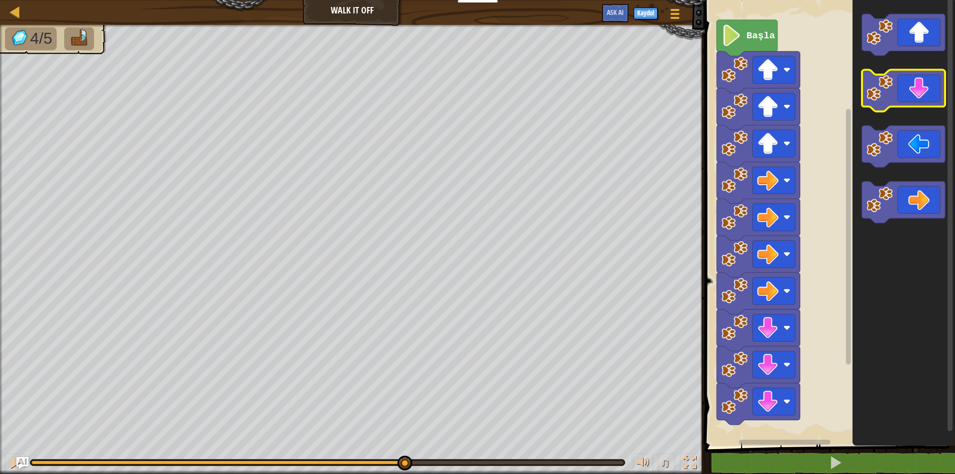
click at [920, 84] on icon "Blockly Çalışma Alanı" at bounding box center [903, 91] width 83 height 42
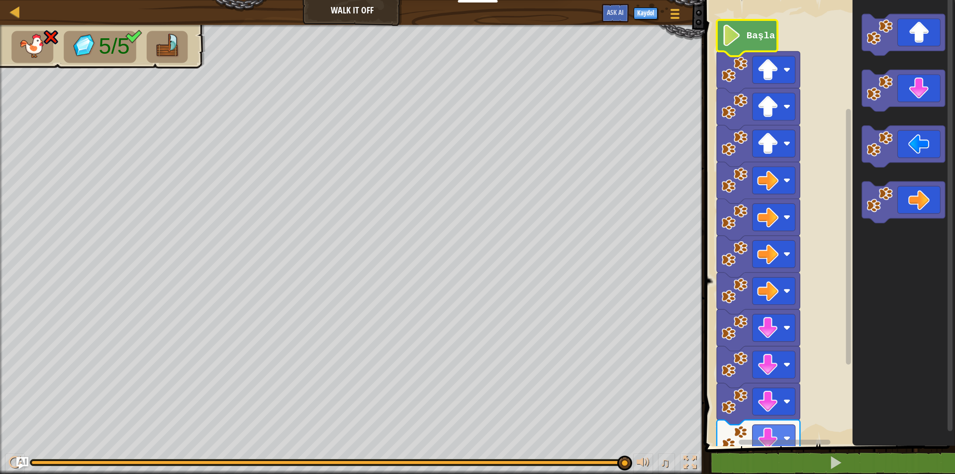
click at [744, 34] on icon "Blockly Çalışma Alanı" at bounding box center [747, 38] width 61 height 36
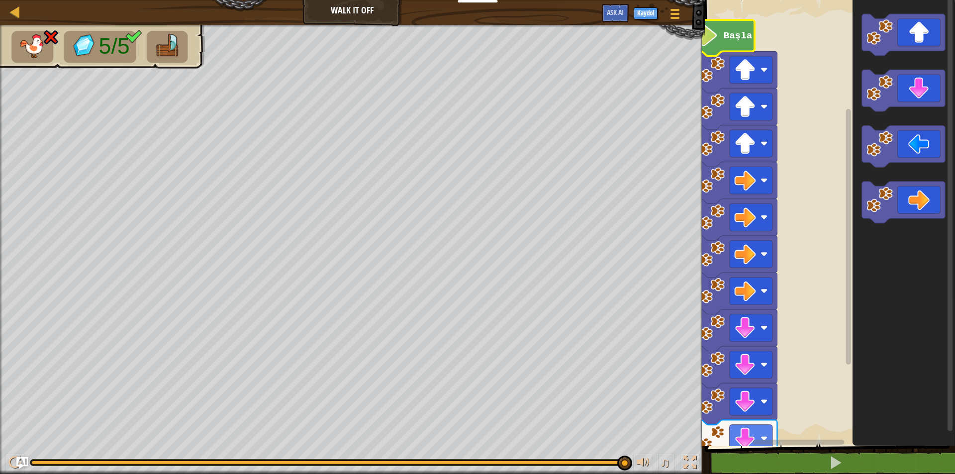
click at [804, 421] on div "Başla" at bounding box center [828, 220] width 253 height 451
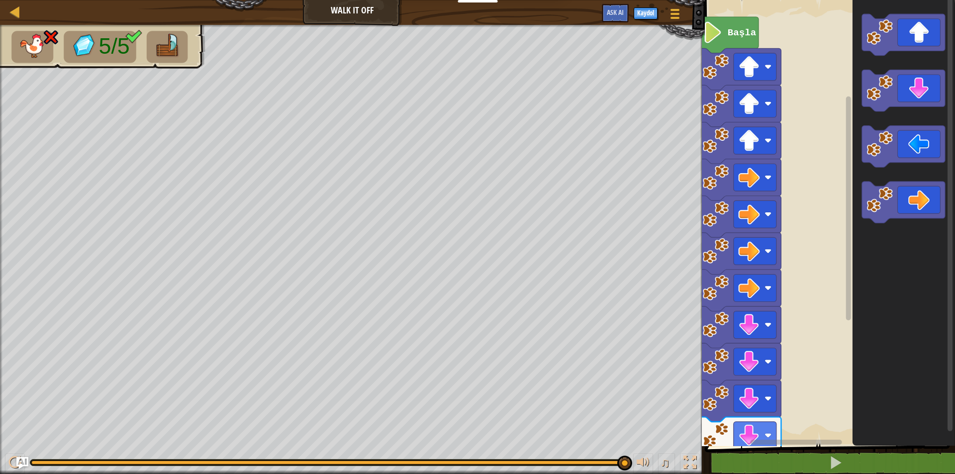
click at [786, 415] on rect "Blockly Çalışma Alanı" at bounding box center [828, 220] width 253 height 451
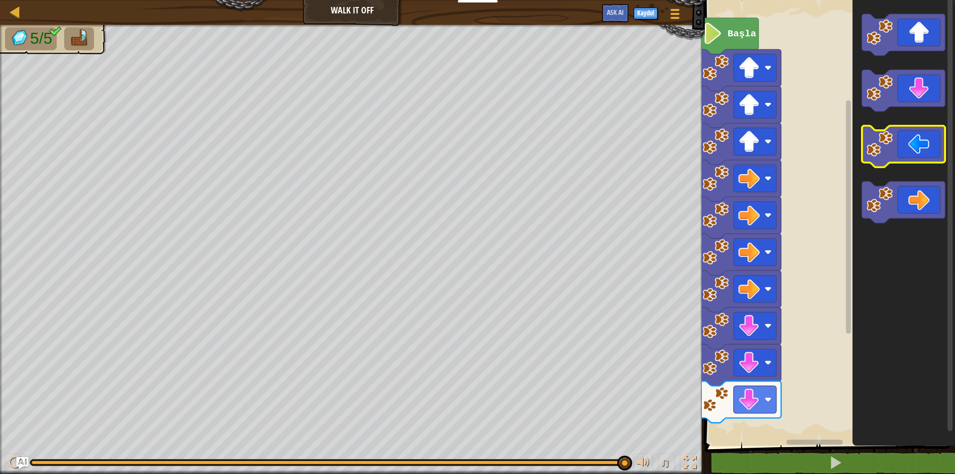
click at [877, 151] on image "Blockly Çalışma Alanı" at bounding box center [880, 144] width 26 height 26
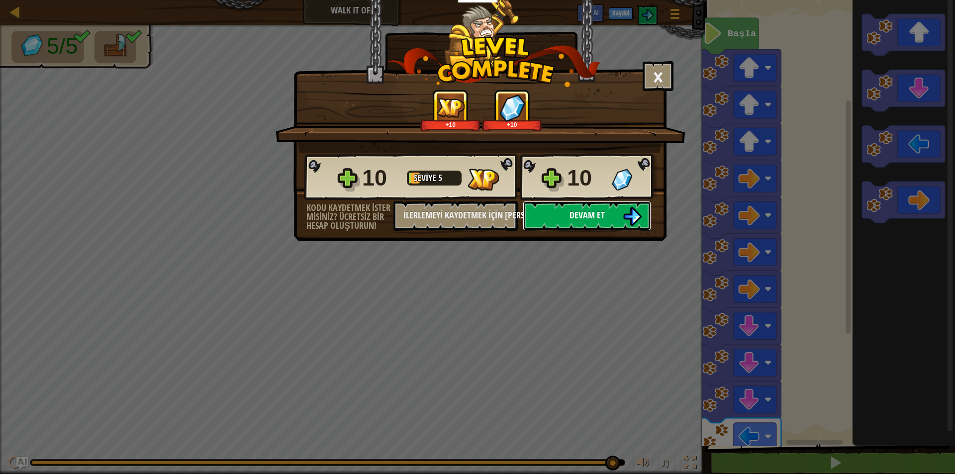
click at [594, 213] on span "Devam et" at bounding box center [587, 215] width 35 height 12
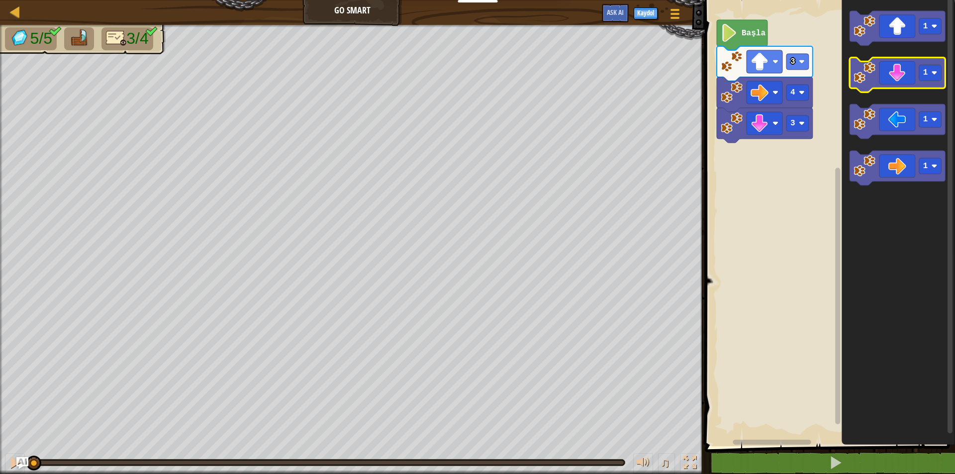
click at [876, 74] on g "1" at bounding box center [898, 75] width 96 height 35
click at [869, 74] on image "Blockly Çalışma Alanı" at bounding box center [865, 73] width 22 height 22
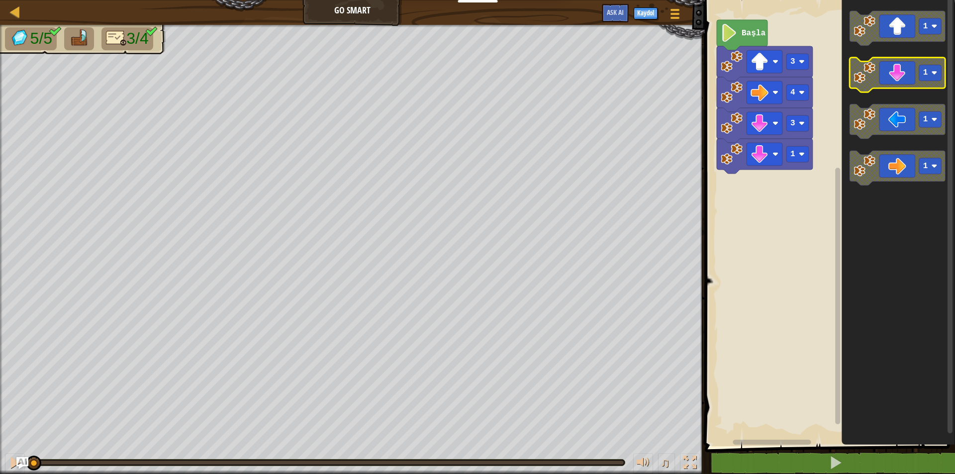
click at [869, 75] on image "Blockly Çalışma Alanı" at bounding box center [865, 73] width 22 height 22
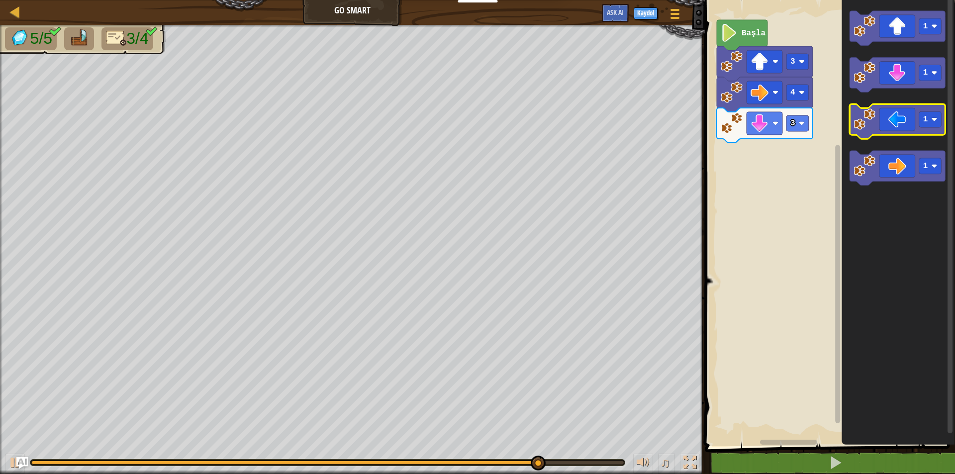
click at [871, 121] on image "Blockly Çalışma Alanı" at bounding box center [865, 120] width 22 height 22
